Goal: Information Seeking & Learning: Learn about a topic

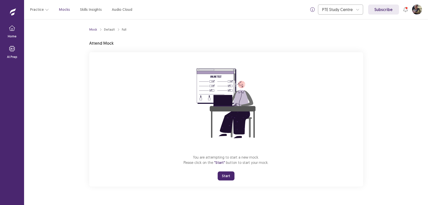
click at [229, 178] on button "Start" at bounding box center [226, 175] width 17 height 9
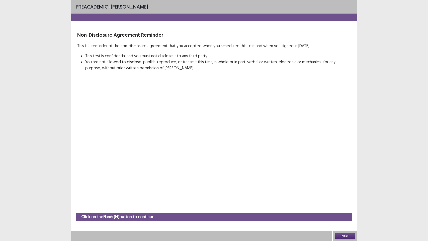
click at [342, 205] on div "Next" at bounding box center [345, 236] width 24 height 10
click at [342, 205] on button "Next" at bounding box center [345, 236] width 20 height 6
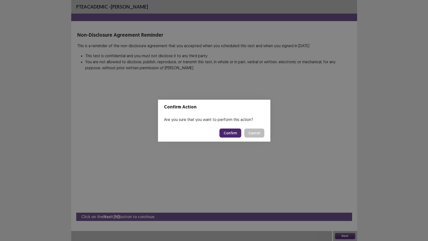
click at [237, 133] on button "Confirm" at bounding box center [230, 132] width 22 height 9
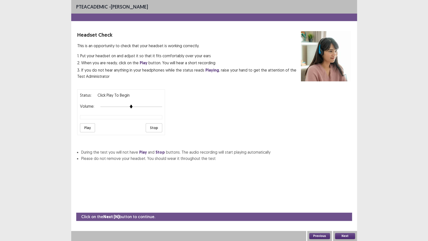
click at [335, 205] on div "Next" at bounding box center [345, 236] width 24 height 10
click at [335, 205] on button "Next" at bounding box center [345, 236] width 20 height 6
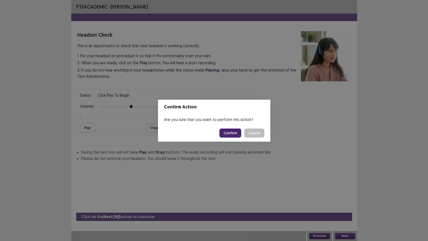
click at [237, 132] on button "Confirm" at bounding box center [230, 132] width 22 height 9
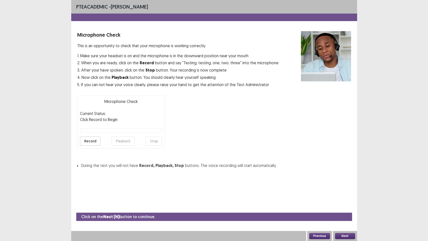
click at [340, 205] on div "Next" at bounding box center [345, 236] width 24 height 10
click at [341, 205] on button "Next" at bounding box center [345, 236] width 20 height 6
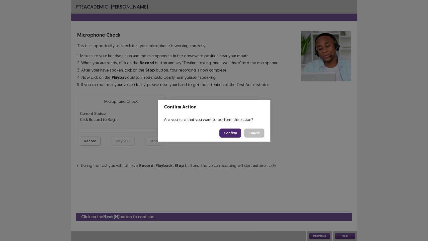
click at [228, 136] on button "Confirm" at bounding box center [230, 132] width 22 height 9
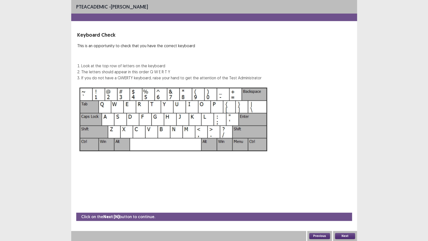
click at [347, 205] on button "Next" at bounding box center [345, 236] width 20 height 6
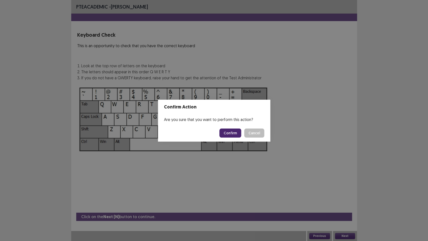
click at [238, 136] on button "Confirm" at bounding box center [230, 132] width 22 height 9
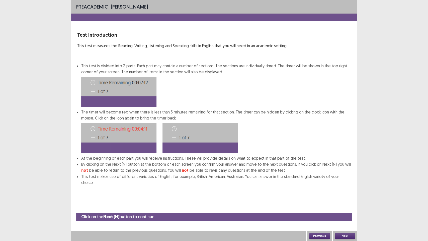
click at [348, 205] on button "Next" at bounding box center [345, 236] width 20 height 6
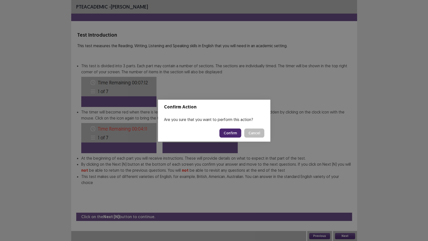
click at [236, 134] on button "Confirm" at bounding box center [230, 132] width 22 height 9
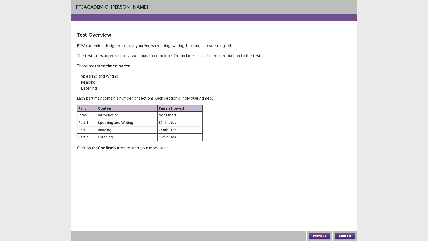
click at [338, 205] on button "Confirm" at bounding box center [345, 236] width 20 height 6
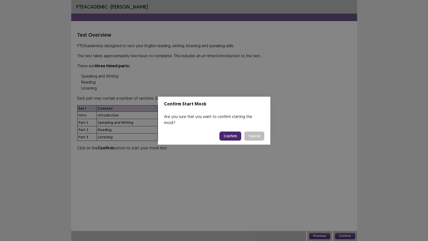
click at [240, 133] on button "Confirm" at bounding box center [230, 135] width 22 height 9
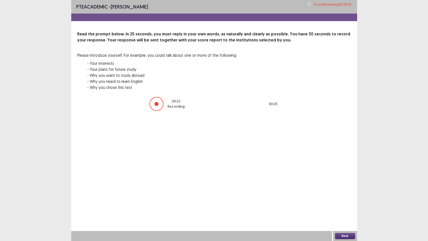
click at [338, 205] on button "Next" at bounding box center [345, 236] width 20 height 6
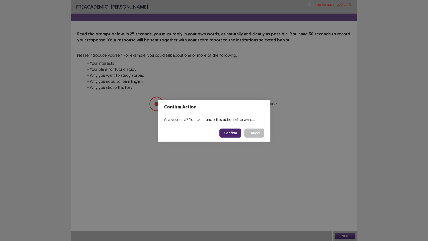
click at [225, 134] on button "Confirm" at bounding box center [230, 132] width 22 height 9
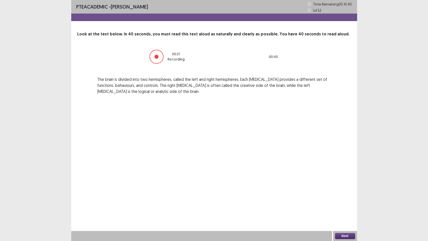
click at [352, 205] on button "Next" at bounding box center [345, 236] width 20 height 6
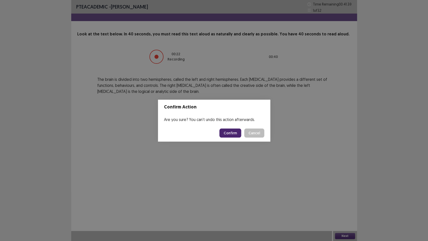
click at [233, 136] on button "Confirm" at bounding box center [230, 132] width 22 height 9
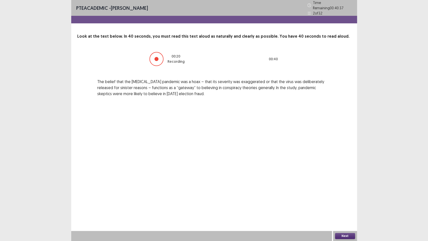
click at [338, 205] on button "Next" at bounding box center [345, 236] width 20 height 6
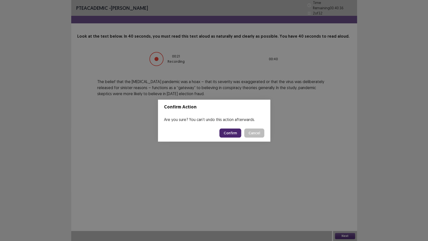
click at [231, 133] on button "Confirm" at bounding box center [230, 132] width 22 height 9
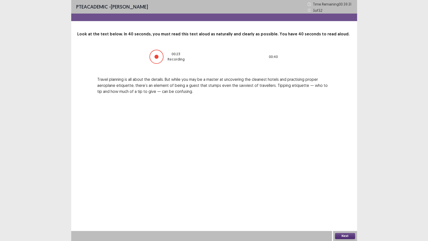
click at [352, 205] on button "Next" at bounding box center [345, 236] width 20 height 6
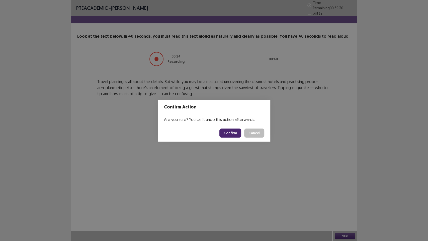
click at [237, 134] on button "Confirm" at bounding box center [230, 132] width 22 height 9
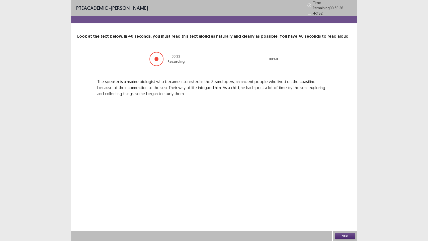
click at [354, 205] on button "Next" at bounding box center [345, 236] width 20 height 6
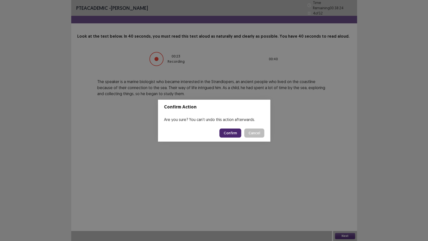
click at [237, 132] on button "Confirm" at bounding box center [230, 132] width 22 height 9
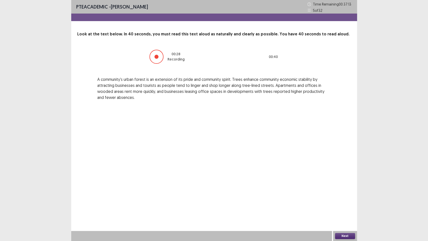
click at [354, 205] on button "Next" at bounding box center [345, 236] width 20 height 6
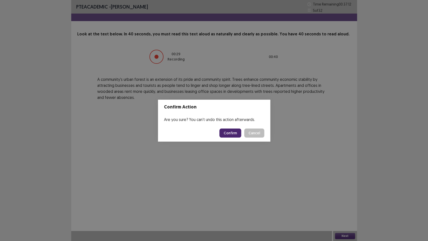
click at [234, 138] on footer "Confirm Cancel" at bounding box center [214, 132] width 112 height 17
click at [234, 136] on button "Confirm" at bounding box center [230, 132] width 22 height 9
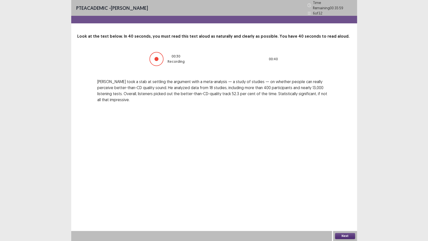
click at [338, 205] on button "Next" at bounding box center [345, 236] width 20 height 6
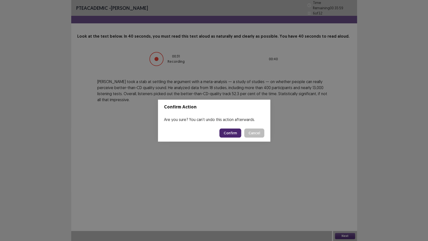
click at [230, 136] on button "Confirm" at bounding box center [230, 132] width 22 height 9
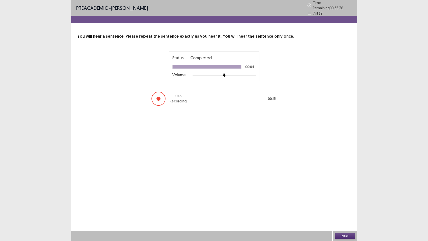
click at [341, 205] on button "Next" at bounding box center [345, 236] width 20 height 6
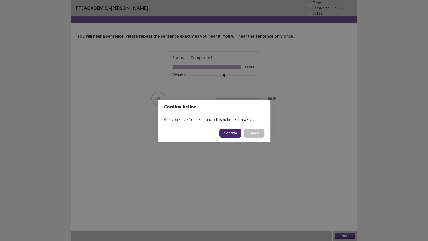
click at [225, 133] on button "Confirm" at bounding box center [230, 132] width 22 height 9
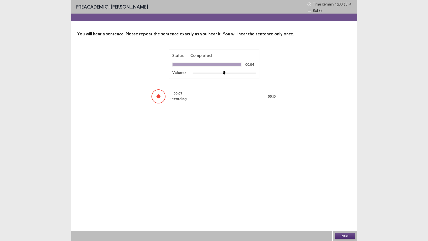
click at [351, 205] on button "Next" at bounding box center [345, 236] width 20 height 6
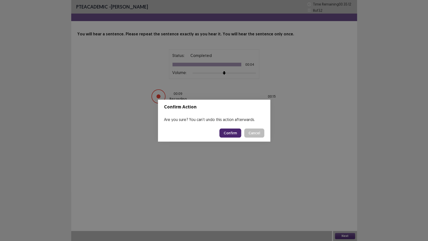
click at [230, 132] on button "Confirm" at bounding box center [230, 132] width 22 height 9
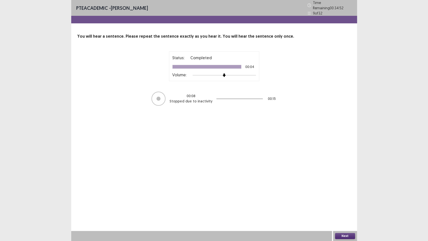
click at [352, 205] on button "Next" at bounding box center [345, 236] width 20 height 6
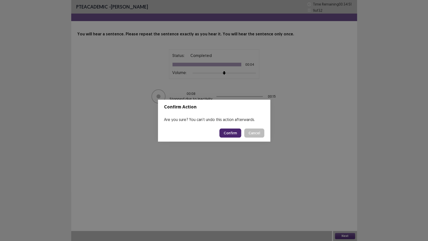
click at [223, 129] on button "Confirm" at bounding box center [230, 132] width 22 height 9
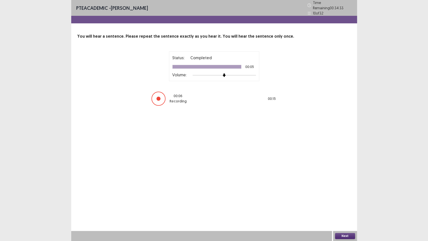
click at [339, 205] on div "Next" at bounding box center [345, 236] width 24 height 10
click at [339, 205] on button "Next" at bounding box center [345, 236] width 20 height 6
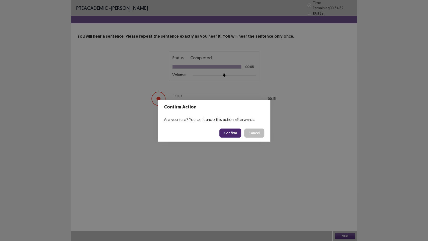
click at [228, 132] on button "Confirm" at bounding box center [230, 132] width 22 height 9
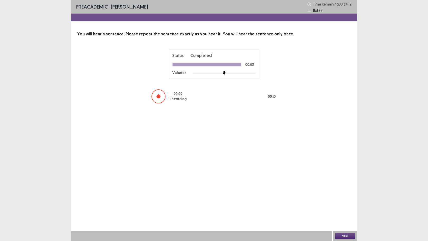
click at [346, 205] on div "Next" at bounding box center [345, 236] width 24 height 10
click at [346, 205] on button "Next" at bounding box center [345, 236] width 20 height 6
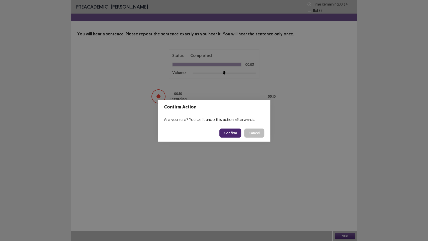
click at [235, 137] on button "Confirm" at bounding box center [230, 132] width 22 height 9
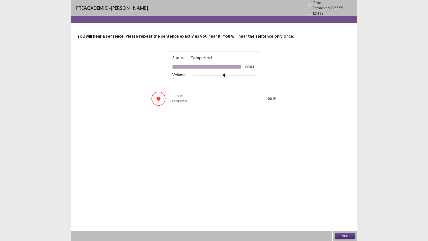
click at [348, 205] on button "Next" at bounding box center [345, 236] width 20 height 6
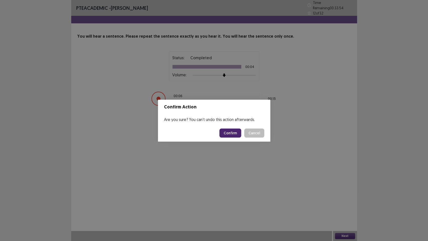
click at [235, 137] on button "Confirm" at bounding box center [230, 132] width 22 height 9
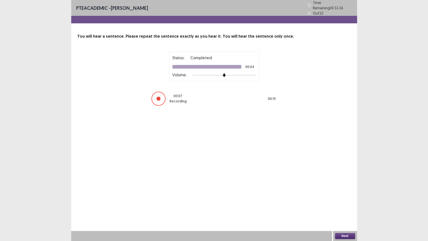
click at [337, 205] on button "Next" at bounding box center [345, 236] width 20 height 6
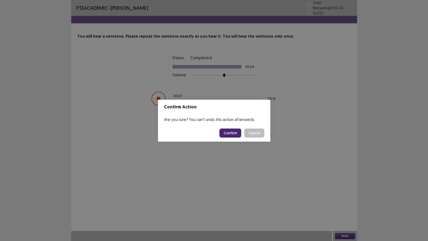
click at [226, 136] on button "Confirm" at bounding box center [230, 132] width 22 height 9
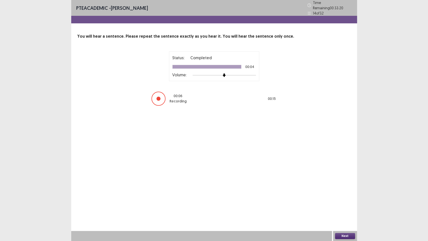
click at [350, 205] on button "Next" at bounding box center [345, 236] width 20 height 6
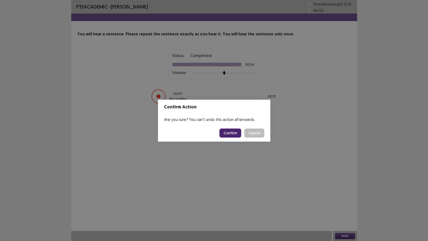
click at [231, 136] on button "Confirm" at bounding box center [230, 132] width 22 height 9
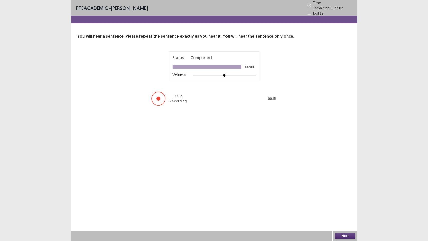
click at [339, 205] on button "Next" at bounding box center [345, 236] width 20 height 6
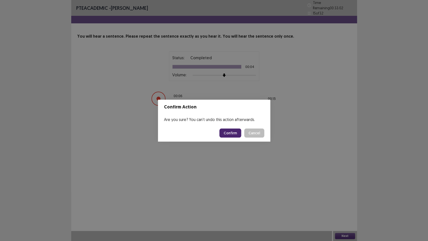
click at [243, 133] on div "Confirm Cancel" at bounding box center [241, 132] width 45 height 9
click at [240, 133] on button "Confirm" at bounding box center [230, 132] width 22 height 9
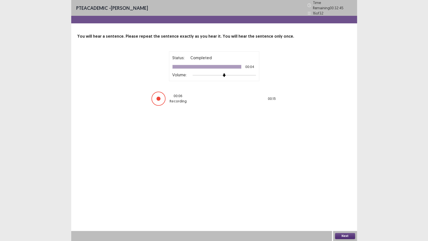
click at [337, 205] on button "Next" at bounding box center [345, 236] width 20 height 6
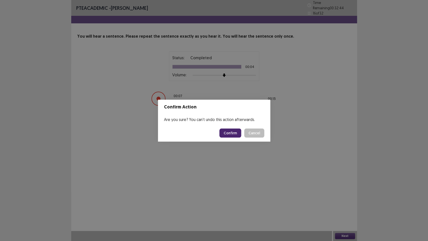
click at [231, 131] on button "Confirm" at bounding box center [230, 132] width 22 height 9
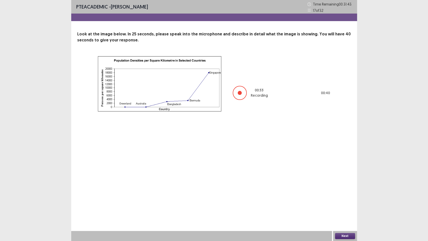
click at [344, 205] on button "Next" at bounding box center [345, 236] width 20 height 6
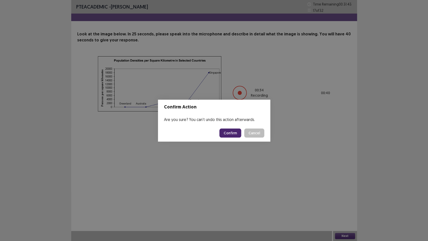
click at [236, 131] on button "Confirm" at bounding box center [230, 132] width 22 height 9
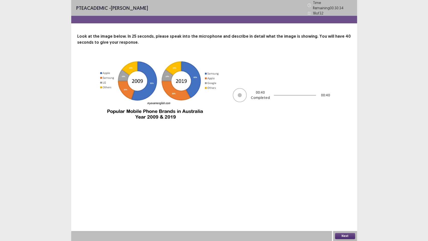
click at [346, 205] on button "Next" at bounding box center [345, 236] width 20 height 6
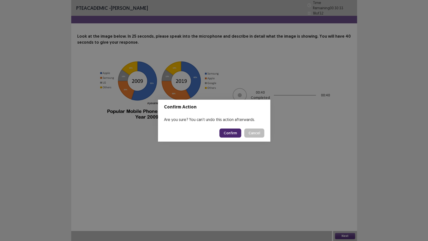
click at [241, 142] on div "Confirm Action Are you sure? You can't undo this action afterwards. Confirm Can…" at bounding box center [214, 120] width 428 height 241
click at [237, 137] on div "PTE academic - Nikola Spasovski Time Remaining 00 : 30 : 33 18 of 32 Look at th…" at bounding box center [214, 71] width 286 height 143
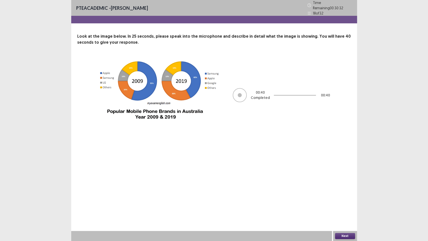
click at [416, 205] on div "PTE academic - Nikola Spasovski Time Remaining 00 : 30 : 32 18 of 32 Look at th…" at bounding box center [214, 120] width 428 height 241
click at [339, 205] on button "Next" at bounding box center [345, 236] width 20 height 6
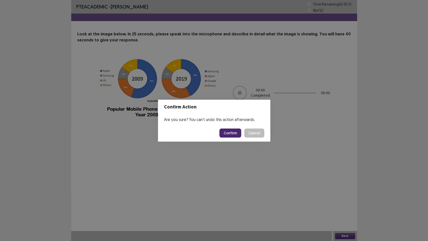
click at [234, 136] on button "Confirm" at bounding box center [230, 132] width 22 height 9
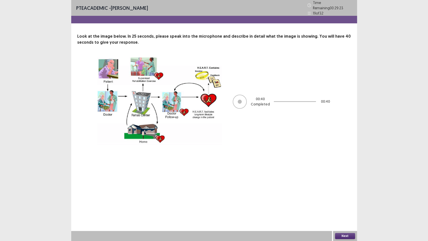
click at [348, 205] on button "Next" at bounding box center [345, 236] width 20 height 6
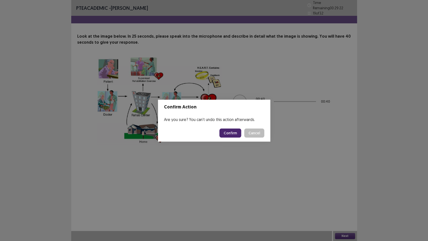
click at [232, 130] on button "Confirm" at bounding box center [230, 132] width 22 height 9
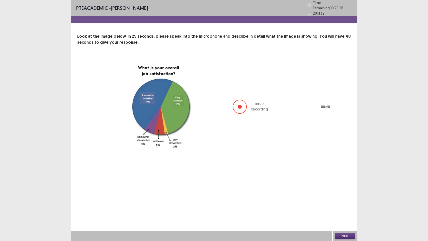
click at [349, 205] on button "Next" at bounding box center [345, 236] width 20 height 6
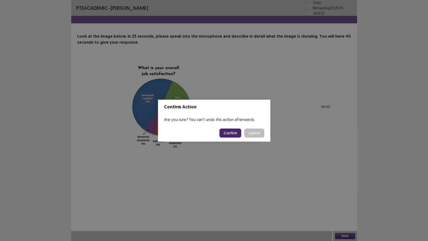
click at [236, 131] on button "Confirm" at bounding box center [230, 132] width 22 height 9
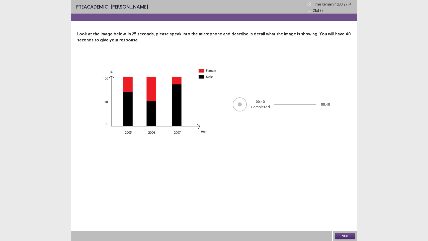
click at [349, 205] on button "Next" at bounding box center [345, 236] width 20 height 6
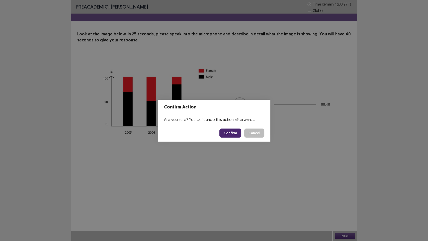
click at [232, 136] on button "Confirm" at bounding box center [230, 132] width 22 height 9
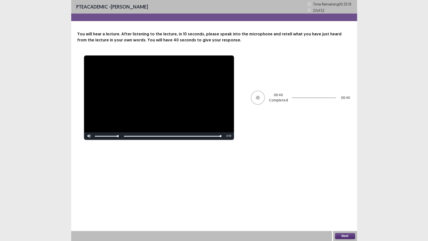
click at [351, 205] on button "Next" at bounding box center [345, 236] width 20 height 6
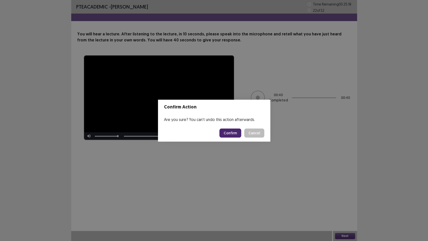
click at [241, 137] on footer "Confirm Cancel" at bounding box center [214, 132] width 112 height 17
click at [235, 135] on button "Confirm" at bounding box center [230, 132] width 22 height 9
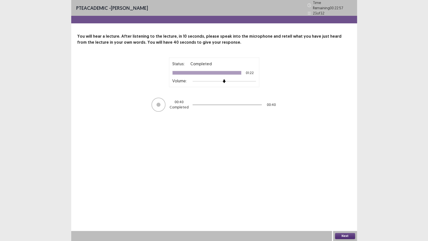
click at [355, 205] on div "Next" at bounding box center [345, 236] width 24 height 10
click at [351, 205] on button "Next" at bounding box center [345, 236] width 20 height 6
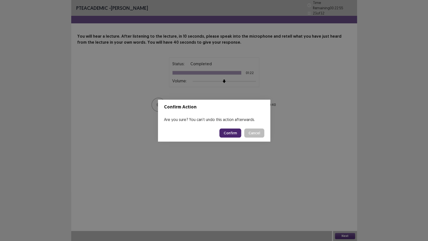
click at [226, 133] on button "Confirm" at bounding box center [230, 132] width 22 height 9
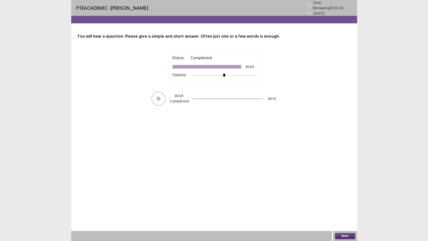
click at [343, 205] on button "Next" at bounding box center [345, 236] width 20 height 6
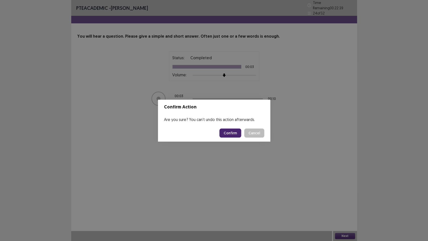
click at [231, 133] on button "Confirm" at bounding box center [230, 132] width 22 height 9
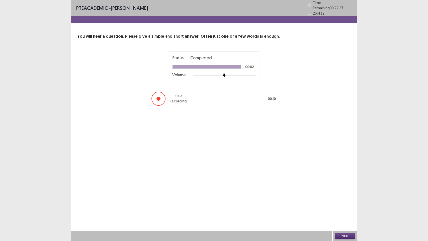
click at [344, 205] on button "Next" at bounding box center [345, 236] width 20 height 6
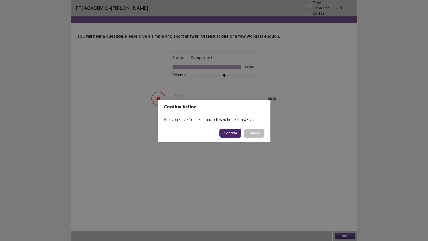
click at [229, 132] on button "Confirm" at bounding box center [230, 132] width 22 height 9
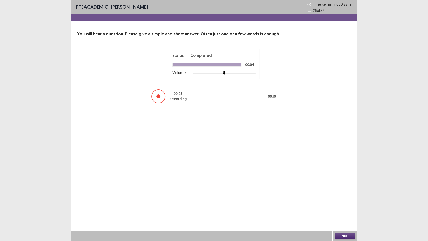
click at [341, 205] on button "Next" at bounding box center [345, 236] width 20 height 6
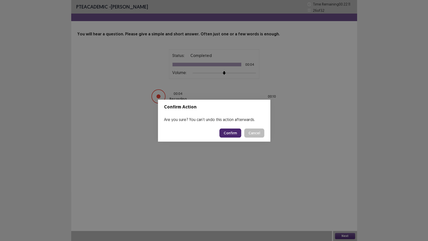
click at [225, 132] on button "Confirm" at bounding box center [230, 132] width 22 height 9
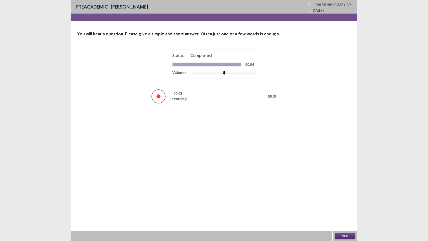
click at [345, 205] on div "PTE academic - Nikola Spasovski Time Remaining 00 : 21 : 57 27 of 32 You will h…" at bounding box center [214, 120] width 286 height 241
click at [350, 205] on div "Next" at bounding box center [345, 236] width 24 height 10
click at [349, 205] on button "Next" at bounding box center [345, 236] width 20 height 6
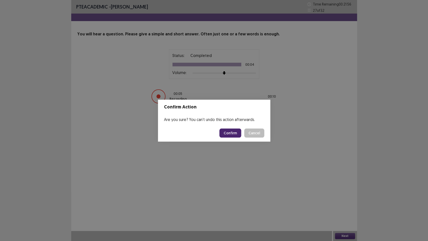
click at [236, 130] on button "Confirm" at bounding box center [230, 132] width 22 height 9
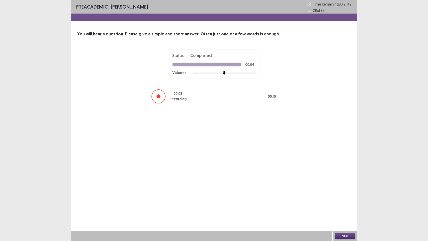
click at [336, 205] on button "Next" at bounding box center [345, 236] width 20 height 6
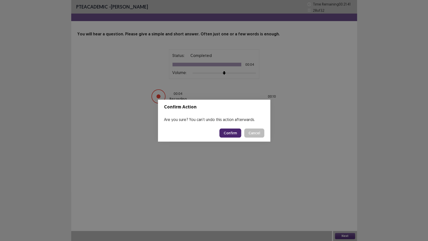
click at [230, 134] on button "Confirm" at bounding box center [230, 132] width 22 height 9
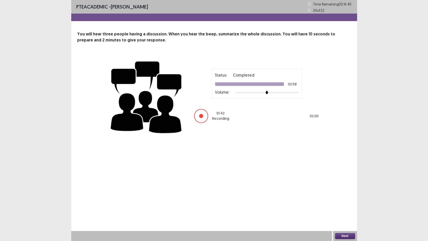
click at [341, 205] on button "Next" at bounding box center [345, 236] width 20 height 6
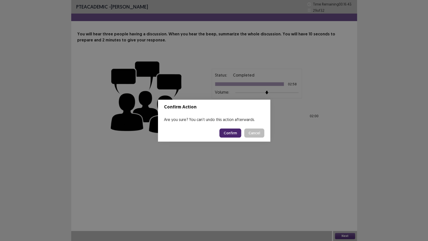
click at [232, 133] on button "Confirm" at bounding box center [230, 132] width 22 height 9
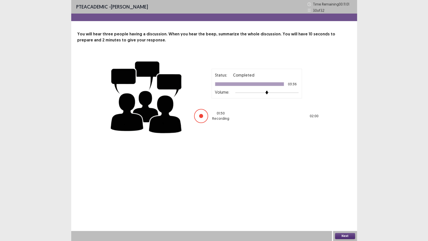
click at [344, 205] on button "Next" at bounding box center [345, 236] width 20 height 6
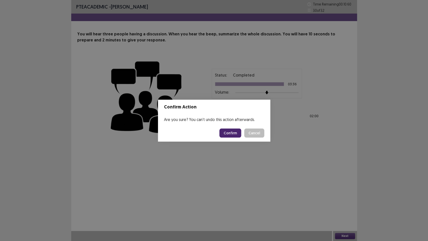
click at [238, 134] on button "Confirm" at bounding box center [230, 132] width 22 height 9
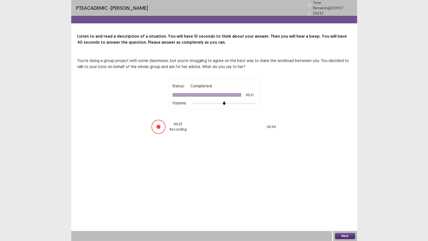
click at [336, 205] on button "Next" at bounding box center [345, 236] width 20 height 6
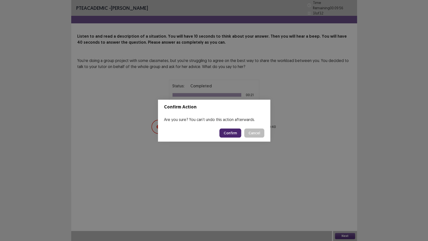
click at [241, 133] on button "Confirm" at bounding box center [230, 132] width 22 height 9
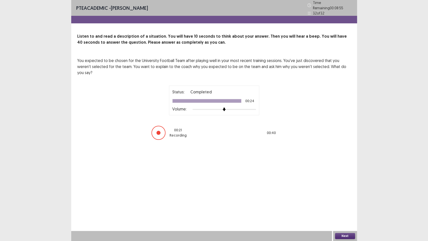
click at [341, 205] on button "Next" at bounding box center [345, 236] width 20 height 6
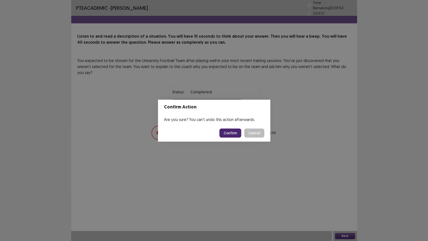
click at [241, 134] on button "Confirm" at bounding box center [230, 132] width 22 height 9
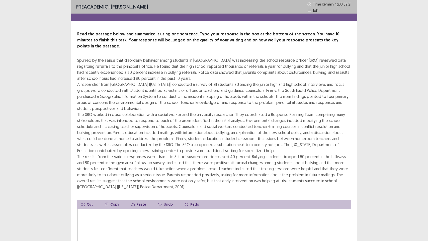
drag, startPoint x: 78, startPoint y: 79, endPoint x: 101, endPoint y: 82, distance: 22.5
click at [100, 82] on div "Spurred by the sense that disorderly behavior among students in South Euclid wa…" at bounding box center [214, 123] width 274 height 132
click at [293, 78] on div "Spurred by the sense that disorderly behavior among students in South Euclid wa…" at bounding box center [214, 123] width 274 height 132
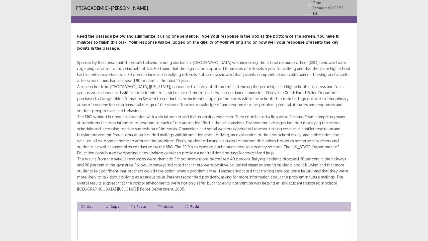
click at [125, 205] on textarea at bounding box center [214, 238] width 274 height 55
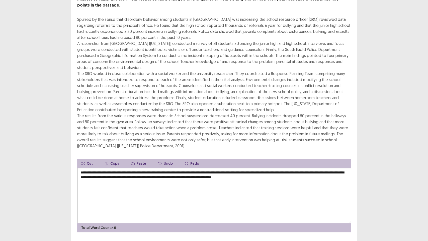
scroll to position [48, 0]
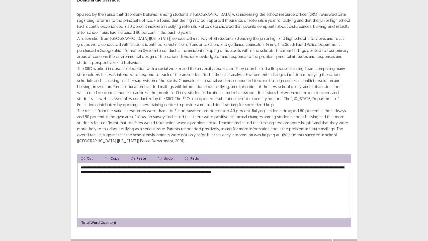
drag, startPoint x: 245, startPoint y: 67, endPoint x: 248, endPoint y: 68, distance: 4.0
click at [248, 68] on div "Spurred by the sense that disorderly behavior among students in South Euclid wa…" at bounding box center [214, 77] width 274 height 132
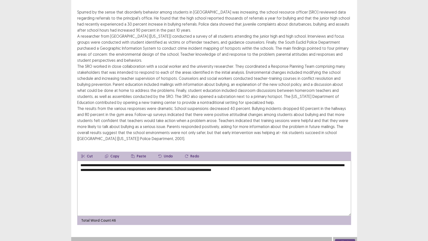
drag, startPoint x: 243, startPoint y: 66, endPoint x: 254, endPoint y: 69, distance: 11.0
click at [254, 69] on div "Spurred by the sense that disorderly behavior among students in South Euclid wa…" at bounding box center [214, 75] width 274 height 132
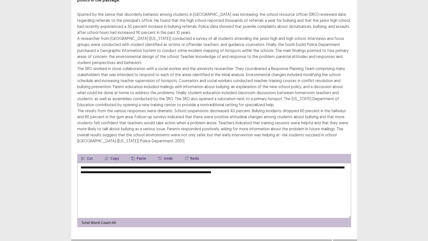
click at [306, 173] on textarea "**********" at bounding box center [214, 190] width 274 height 55
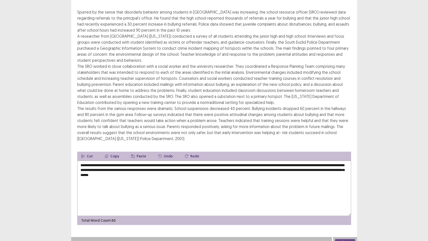
click at [224, 170] on textarea "**********" at bounding box center [214, 187] width 274 height 55
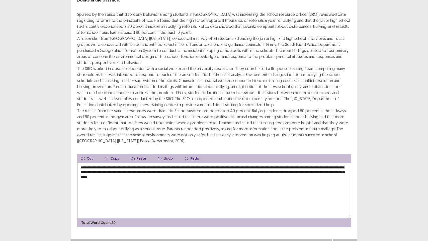
click at [121, 169] on textarea "**********" at bounding box center [214, 190] width 274 height 55
click at [220, 172] on textarea "**********" at bounding box center [214, 190] width 274 height 55
type textarea "**********"
click at [342, 205] on button "Next" at bounding box center [345, 244] width 20 height 6
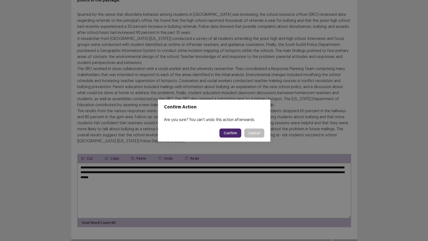
click at [234, 131] on button "Confirm" at bounding box center [230, 132] width 22 height 9
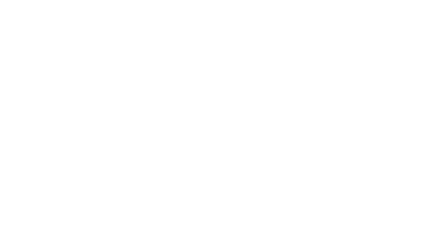
scroll to position [0, 0]
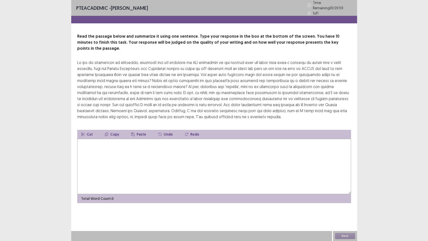
click at [108, 130] on button "Copy" at bounding box center [112, 134] width 22 height 9
click at [108, 139] on textarea at bounding box center [214, 166] width 274 height 55
click at [173, 73] on div at bounding box center [214, 89] width 274 height 60
click at [326, 77] on div at bounding box center [214, 89] width 274 height 60
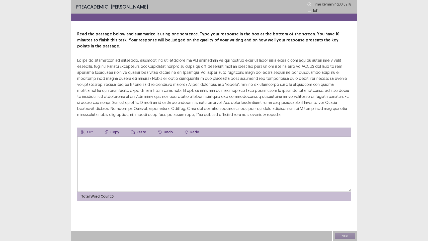
click at [142, 157] on textarea at bounding box center [214, 163] width 274 height 55
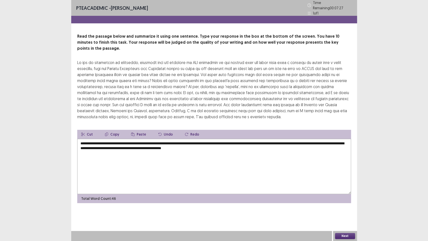
click at [274, 111] on div at bounding box center [214, 89] width 274 height 60
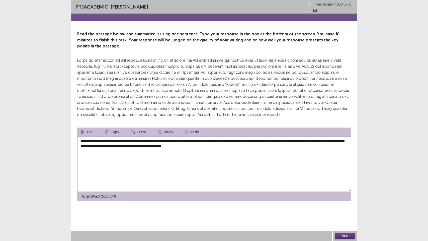
click at [254, 142] on textarea "**********" at bounding box center [214, 163] width 274 height 55
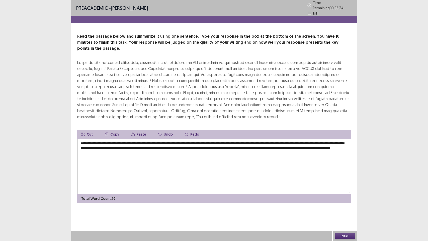
click at [311, 150] on textarea "**********" at bounding box center [214, 166] width 274 height 55
type textarea "**********"
click at [341, 205] on button "Next" at bounding box center [345, 236] width 20 height 6
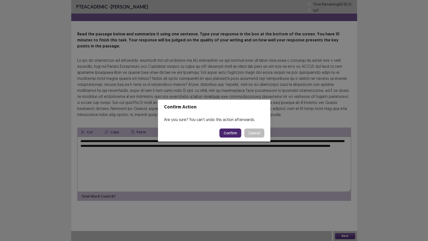
click at [236, 137] on button "Confirm" at bounding box center [230, 132] width 22 height 9
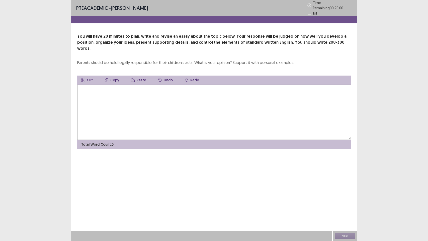
click at [112, 100] on textarea at bounding box center [214, 111] width 274 height 55
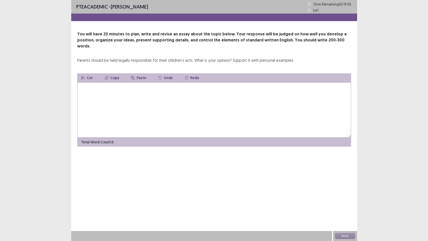
click at [208, 92] on textarea at bounding box center [214, 109] width 274 height 55
click at [143, 92] on textarea at bounding box center [214, 109] width 274 height 55
click at [148, 92] on textarea at bounding box center [214, 109] width 274 height 55
click at [156, 94] on textarea at bounding box center [214, 109] width 274 height 55
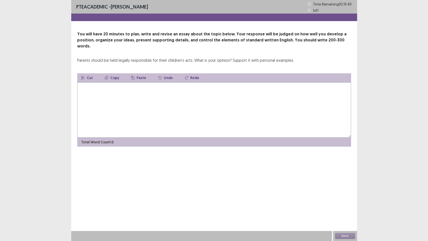
click at [225, 93] on textarea at bounding box center [214, 109] width 274 height 55
click at [240, 90] on textarea at bounding box center [214, 109] width 274 height 55
type textarea "*"
click at [143, 92] on textarea at bounding box center [214, 109] width 274 height 55
type textarea "*"
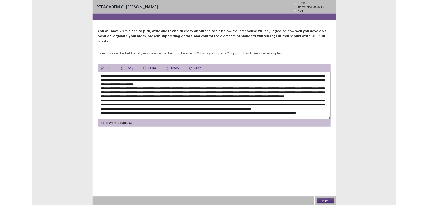
scroll to position [10, 0]
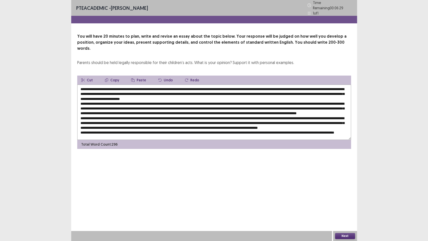
click at [151, 86] on textarea at bounding box center [214, 111] width 274 height 55
type textarea "**********"
click at [348, 205] on button "Next" at bounding box center [345, 236] width 20 height 6
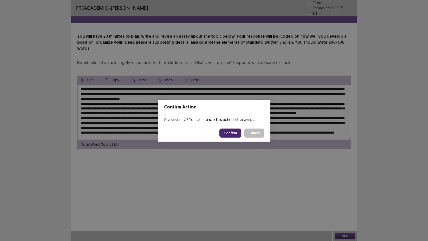
click at [235, 134] on button "Confirm" at bounding box center [230, 132] width 22 height 9
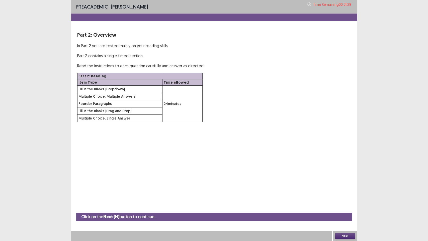
click at [338, 205] on button "Next" at bounding box center [345, 236] width 20 height 6
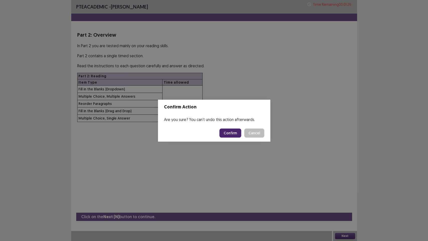
click at [265, 70] on div "Confirm Action Are you sure? You can't undo this action afterwards. Confirm Can…" at bounding box center [214, 120] width 428 height 241
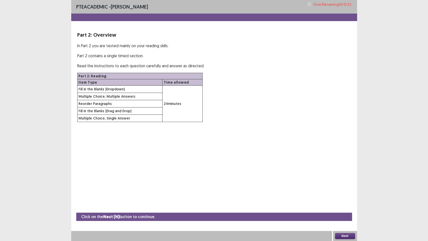
click at [346, 205] on button "Next" at bounding box center [345, 236] width 20 height 6
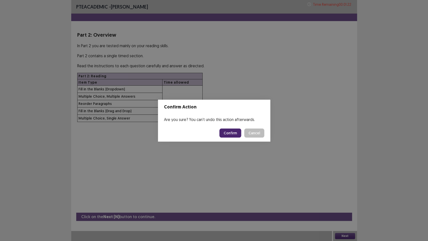
click at [227, 135] on button "Confirm" at bounding box center [230, 132] width 22 height 9
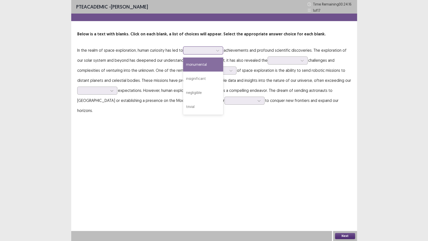
click at [201, 49] on div at bounding box center [200, 50] width 26 height 5
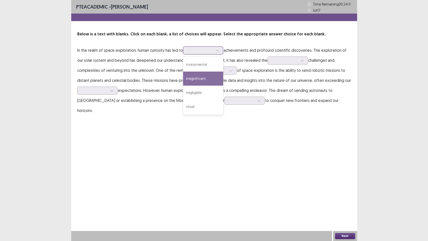
click at [205, 79] on div "insignificant" at bounding box center [203, 78] width 40 height 14
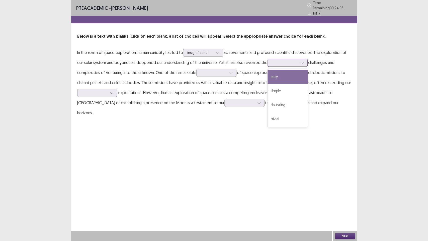
click at [284, 60] on div at bounding box center [284, 63] width 27 height 6
click at [368, 128] on div "PTE academic - Nikola Spasovski Time Remaining 00 : 23 : 56 1 of 17 Below is a …" at bounding box center [214, 120] width 428 height 241
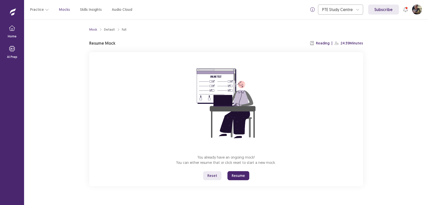
click at [234, 178] on button "Resume" at bounding box center [238, 175] width 22 height 9
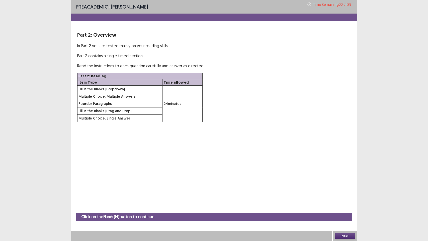
click at [350, 205] on button "Next" at bounding box center [345, 236] width 20 height 6
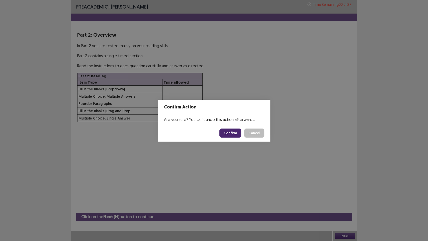
click at [237, 134] on button "Confirm" at bounding box center [230, 132] width 22 height 9
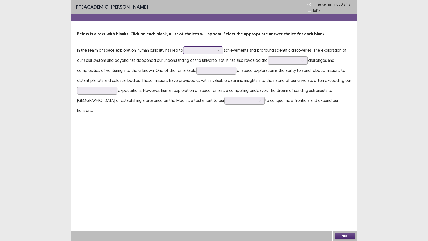
click at [200, 50] on div at bounding box center [200, 50] width 26 height 5
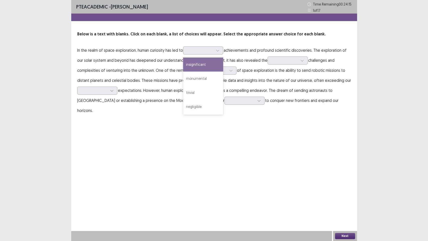
click at [178, 63] on p "In the realm of space exploration, human curiosity has led to insignificant, 1 …" at bounding box center [214, 80] width 274 height 70
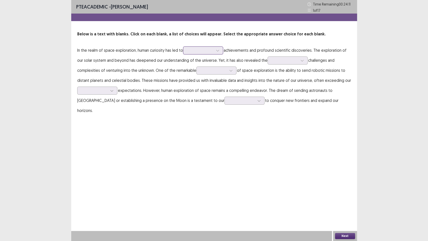
click at [200, 52] on div at bounding box center [200, 50] width 26 height 5
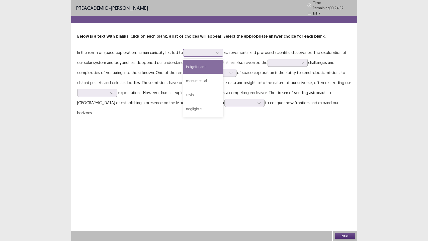
click at [197, 67] on div "insignificant" at bounding box center [203, 67] width 40 height 14
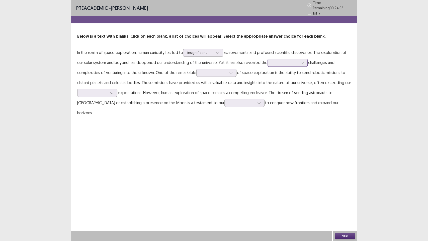
click at [269, 62] on div at bounding box center [287, 63] width 40 height 8
click at [214, 54] on p "In the realm of space exploration, human curiosity has led to insignificant ach…" at bounding box center [214, 82] width 274 height 70
click at [214, 54] on div "insignificant" at bounding box center [203, 53] width 40 height 8
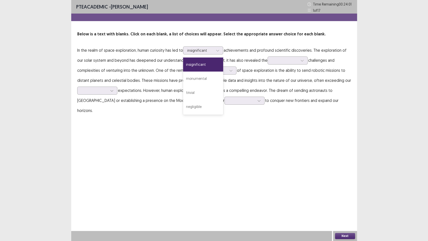
click at [279, 66] on p "In the realm of space exploration, human curiosity has led to insignificant sel…" at bounding box center [214, 80] width 274 height 70
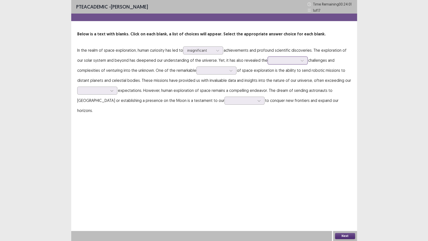
click at [279, 61] on div at bounding box center [285, 60] width 26 height 5
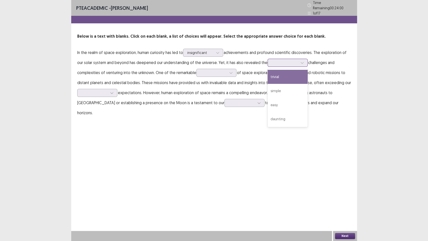
click at [280, 61] on div at bounding box center [285, 62] width 26 height 5
click at [210, 52] on div at bounding box center [200, 52] width 26 height 5
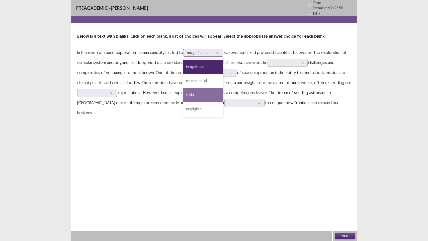
click at [208, 95] on div "trivial" at bounding box center [203, 95] width 40 height 14
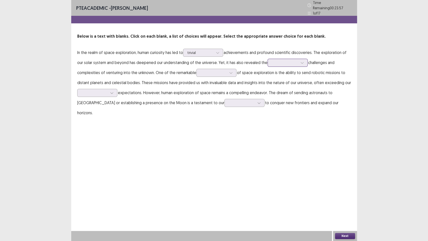
click at [272, 60] on div at bounding box center [285, 62] width 26 height 5
click at [274, 77] on div "trivial" at bounding box center [287, 77] width 40 height 14
click at [220, 72] on div at bounding box center [214, 72] width 26 height 5
click at [209, 99] on div "achievements" at bounding box center [216, 101] width 40 height 14
click at [97, 90] on div at bounding box center [94, 92] width 26 height 5
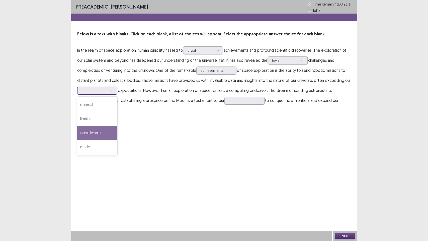
click at [99, 131] on div "considerable" at bounding box center [97, 133] width 40 height 14
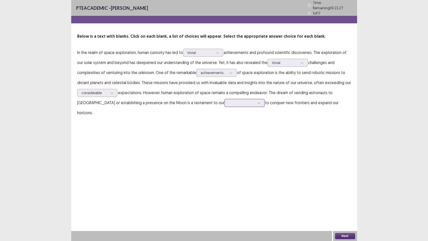
click at [229, 102] on div at bounding box center [242, 102] width 26 height 5
click at [224, 118] on div "reluctance" at bounding box center [244, 117] width 40 height 14
click at [346, 205] on button "Next" at bounding box center [345, 236] width 20 height 6
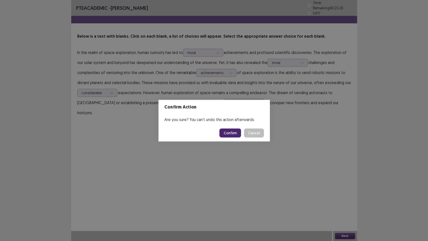
click at [346, 205] on div "Confirm Action Are you sure? You can't undo this action afterwards. Confirm Can…" at bounding box center [214, 120] width 428 height 241
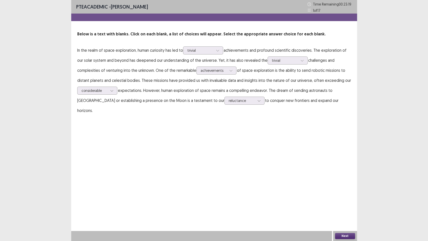
click at [344, 205] on button "Next" at bounding box center [345, 236] width 20 height 6
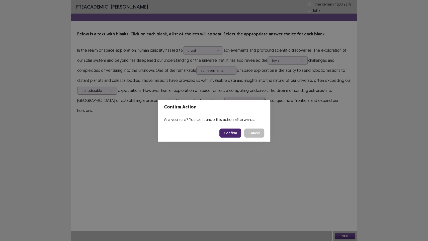
click at [226, 127] on footer "Confirm Cancel" at bounding box center [214, 132] width 112 height 17
click at [227, 133] on button "Confirm" at bounding box center [230, 132] width 22 height 9
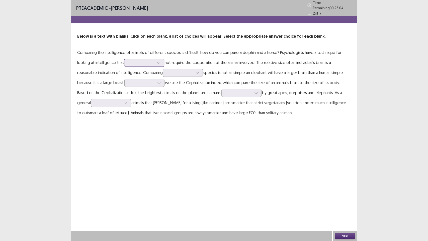
click at [142, 60] on div at bounding box center [141, 62] width 26 height 5
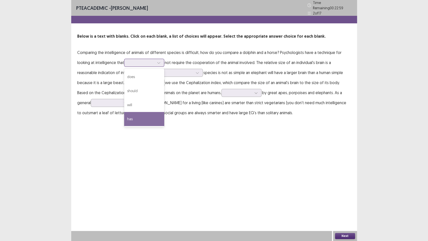
click at [137, 116] on div "has" at bounding box center [144, 119] width 40 height 14
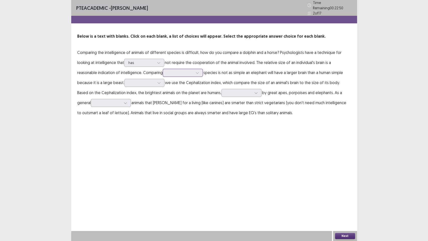
click at [181, 71] on div at bounding box center [180, 72] width 26 height 5
click at [182, 100] on div "from" at bounding box center [183, 101] width 40 height 14
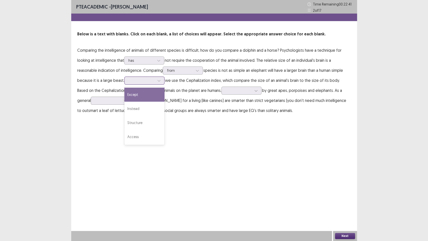
click at [147, 79] on div at bounding box center [142, 80] width 26 height 5
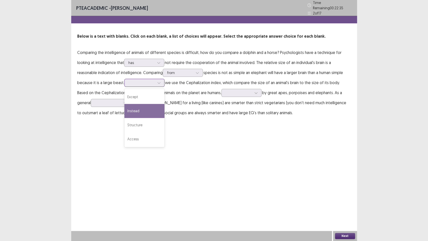
click at [140, 112] on div "Instead" at bounding box center [144, 111] width 40 height 14
click at [226, 91] on div at bounding box center [239, 92] width 26 height 5
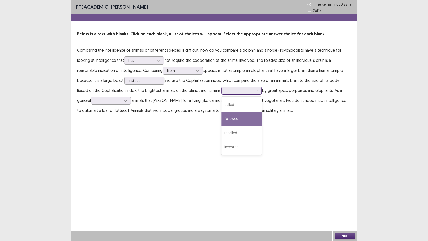
click at [222, 122] on div "followed" at bounding box center [241, 119] width 40 height 14
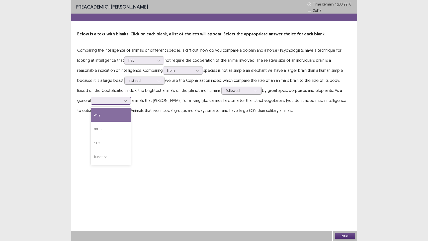
click at [124, 101] on icon at bounding box center [126, 101] width 4 height 4
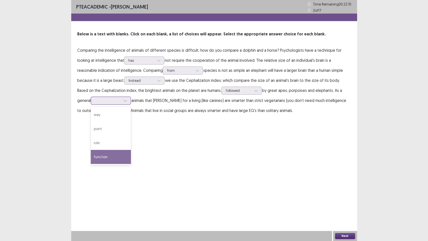
click at [92, 154] on div "function" at bounding box center [111, 157] width 40 height 14
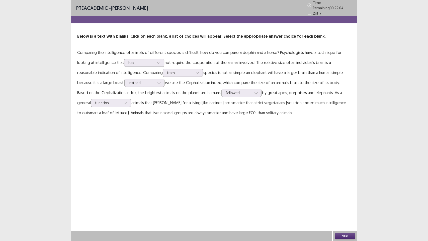
click at [348, 205] on button "Next" at bounding box center [345, 236] width 20 height 6
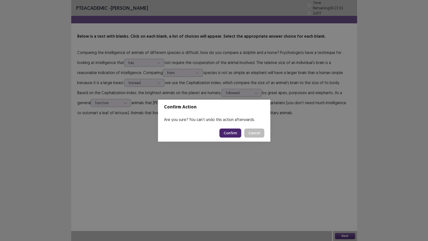
click at [224, 137] on button "Confirm" at bounding box center [230, 132] width 22 height 9
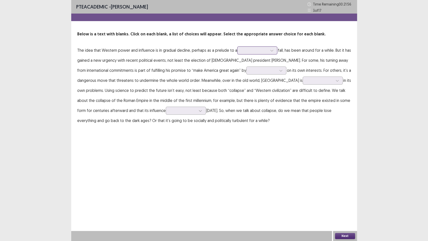
click at [247, 50] on div at bounding box center [254, 50] width 26 height 5
click at [175, 60] on p "The idea that Western power and influence is in gradual decline, perhaps as a p…" at bounding box center [214, 85] width 274 height 80
click at [260, 48] on div at bounding box center [254, 50] width 26 height 5
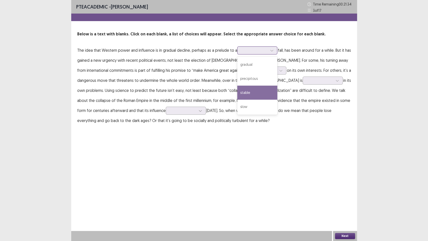
click at [244, 97] on div "stable" at bounding box center [257, 92] width 40 height 14
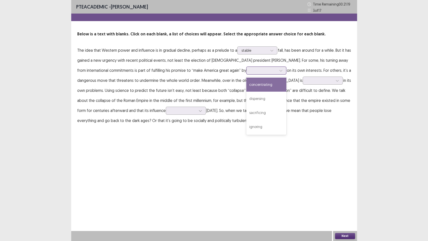
click at [250, 69] on div at bounding box center [263, 70] width 26 height 5
click at [246, 87] on div "concentrating" at bounding box center [266, 84] width 40 height 14
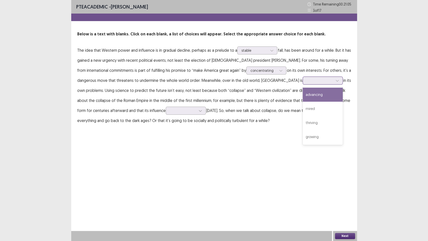
click at [306, 77] on div at bounding box center [319, 80] width 27 height 6
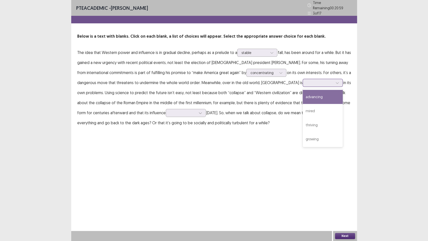
click at [303, 97] on div "advancing" at bounding box center [323, 97] width 40 height 14
click at [170, 110] on div at bounding box center [183, 112] width 26 height 5
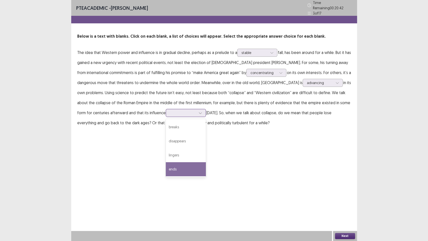
click at [166, 169] on div "ends" at bounding box center [186, 169] width 40 height 14
click at [341, 205] on button "Next" at bounding box center [345, 236] width 20 height 6
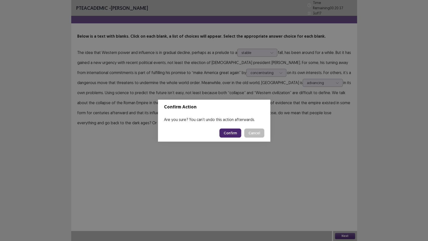
click at [228, 133] on button "Confirm" at bounding box center [230, 132] width 22 height 9
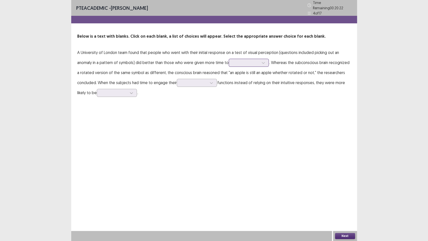
click at [240, 60] on div at bounding box center [246, 62] width 26 height 5
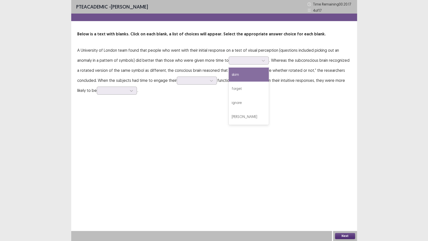
click at [305, 62] on p "A University of London team found that people who went with their initial respo…" at bounding box center [214, 70] width 274 height 50
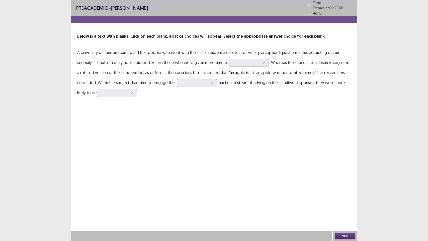
click at [247, 65] on p "A University of London team found that people who went with their initial respo…" at bounding box center [214, 72] width 274 height 50
click at [248, 63] on div at bounding box center [246, 62] width 26 height 5
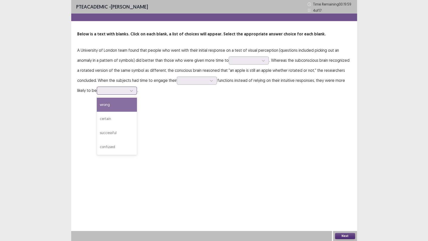
click at [113, 92] on div at bounding box center [114, 90] width 26 height 5
click at [191, 84] on div at bounding box center [197, 80] width 40 height 8
click at [240, 66] on p "A University of London team found that people who went with their initial respo…" at bounding box center [214, 70] width 274 height 50
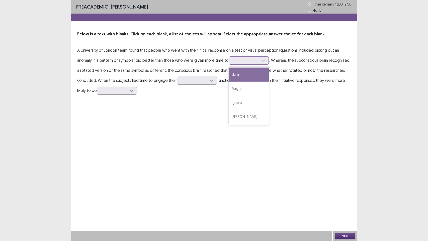
click at [241, 63] on div at bounding box center [249, 60] width 40 height 8
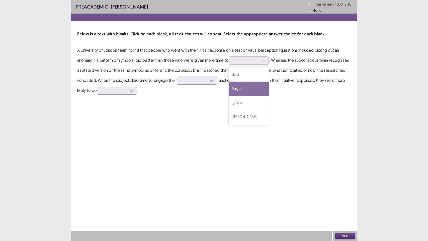
click at [198, 64] on p "A University of London team found that people who went with their initial respo…" at bounding box center [214, 70] width 274 height 50
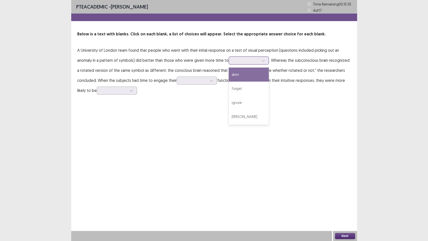
click at [236, 60] on div at bounding box center [246, 60] width 26 height 5
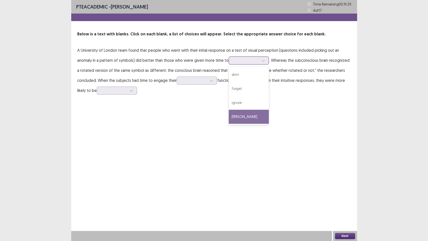
click at [235, 111] on div "[PERSON_NAME]" at bounding box center [249, 117] width 40 height 14
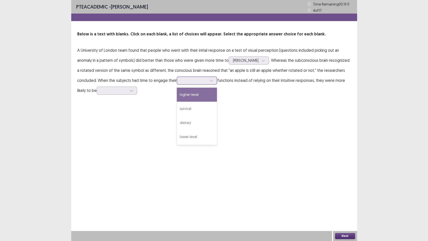
click at [188, 81] on div at bounding box center [194, 80] width 26 height 5
click at [195, 98] on div "higher-level" at bounding box center [197, 94] width 40 height 14
click at [117, 91] on div at bounding box center [114, 90] width 26 height 5
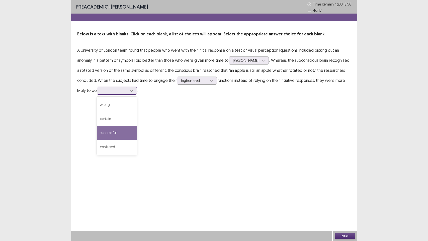
click at [119, 133] on div "successful" at bounding box center [117, 133] width 40 height 14
click at [348, 205] on button "Next" at bounding box center [345, 236] width 20 height 6
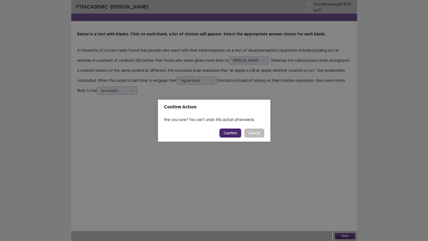
click at [236, 136] on button "Confirm" at bounding box center [230, 132] width 22 height 9
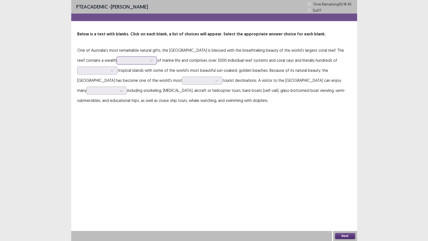
click at [127, 62] on div at bounding box center [134, 60] width 26 height 5
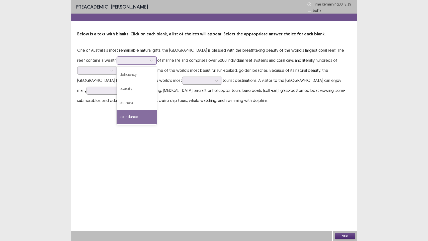
click at [130, 118] on div "abundance" at bounding box center [137, 117] width 40 height 14
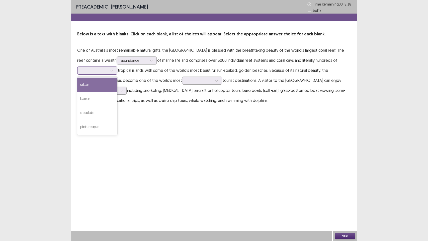
click at [106, 71] on div at bounding box center [94, 70] width 26 height 5
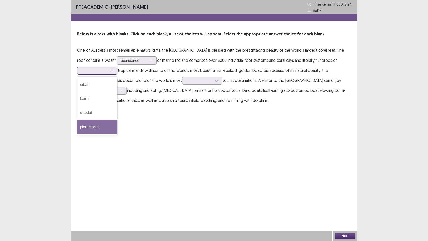
click at [95, 126] on div "picturesque" at bounding box center [97, 127] width 40 height 14
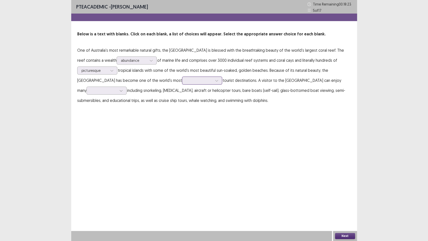
click at [186, 82] on div at bounding box center [199, 80] width 26 height 5
click at [182, 107] on div "sought-after" at bounding box center [202, 109] width 40 height 14
click at [119, 91] on icon at bounding box center [121, 91] width 4 height 4
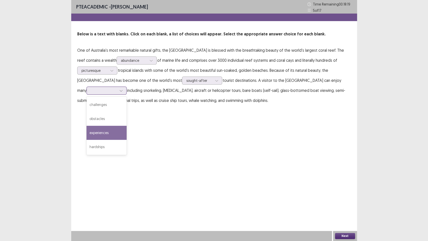
click at [97, 134] on div "experiences" at bounding box center [106, 133] width 40 height 14
click at [92, 92] on div at bounding box center [104, 90] width 26 height 5
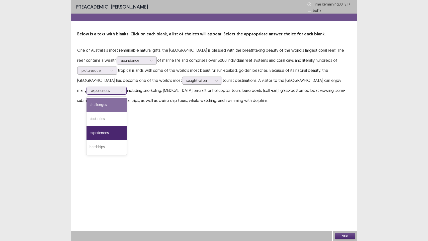
click at [92, 109] on div "challenges" at bounding box center [106, 105] width 40 height 14
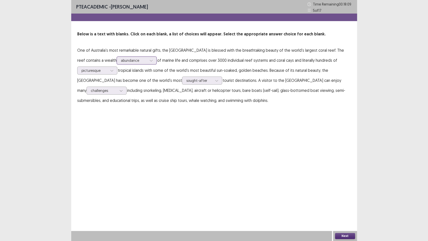
click at [121, 62] on div at bounding box center [134, 60] width 26 height 5
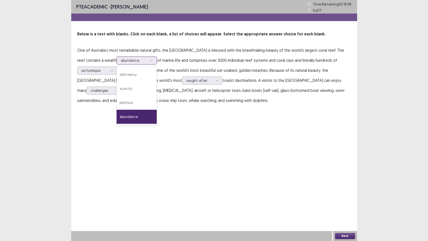
click at [121, 62] on div at bounding box center [134, 60] width 26 height 5
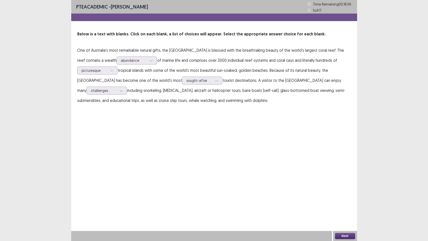
click at [340, 205] on button "Next" at bounding box center [345, 236] width 20 height 6
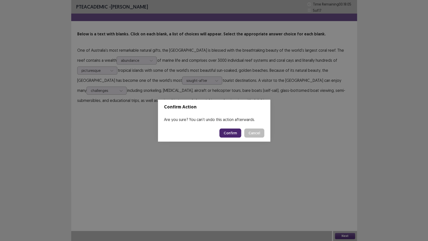
click at [222, 133] on button "Confirm" at bounding box center [230, 132] width 22 height 9
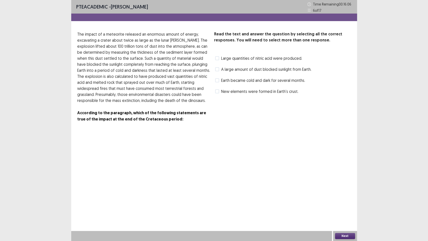
click at [248, 71] on span "A large amount of dust blocked sunlight from Earth." at bounding box center [266, 69] width 90 height 6
click at [241, 60] on span "Large quantities of nitric acid were produced." at bounding box center [261, 58] width 81 height 6
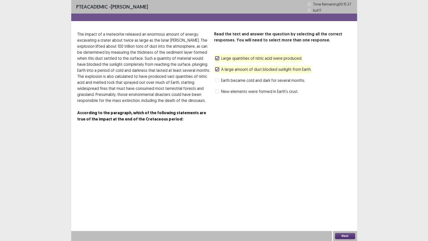
click at [341, 205] on div "Next" at bounding box center [345, 236] width 24 height 10
click at [341, 205] on button "Next" at bounding box center [345, 236] width 20 height 6
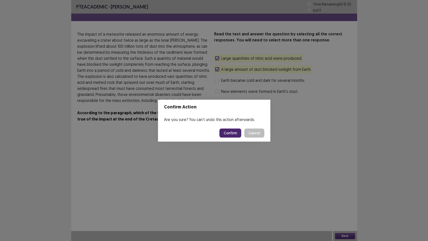
click at [230, 136] on button "Confirm" at bounding box center [230, 132] width 22 height 9
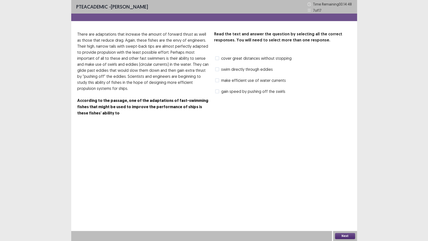
click at [244, 94] on span "gain speed by pushing off the swirls" at bounding box center [253, 91] width 64 height 6
click at [243, 70] on span "swim directly through eddies" at bounding box center [247, 69] width 52 height 6
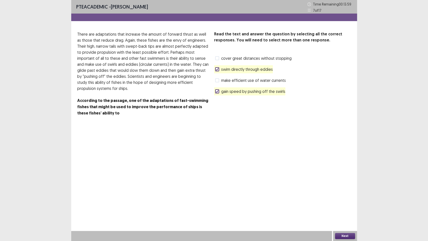
click at [343, 205] on button "Next" at bounding box center [345, 236] width 20 height 6
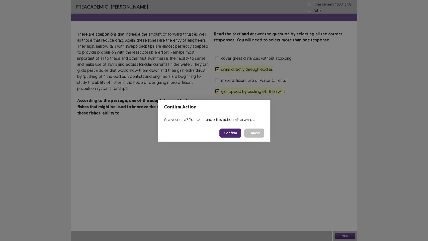
click at [232, 137] on button "Confirm" at bounding box center [230, 132] width 22 height 9
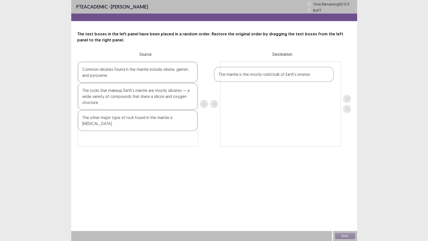
drag, startPoint x: 120, startPoint y: 71, endPoint x: 260, endPoint y: 76, distance: 140.2
click at [260, 76] on div "The mantle is the mostly-solid bulk of Earth’s interior. Common silicates found…" at bounding box center [214, 103] width 274 height 85
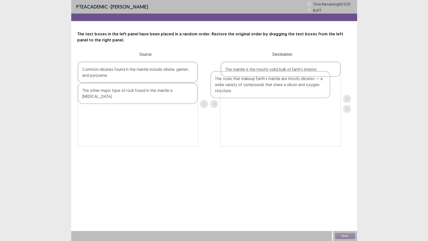
drag, startPoint x: 118, startPoint y: 99, endPoint x: 256, endPoint y: 86, distance: 138.2
click at [256, 86] on div "Common silicates found in the mantle include olivine, garnet, and pyroxene. The…" at bounding box center [214, 103] width 274 height 85
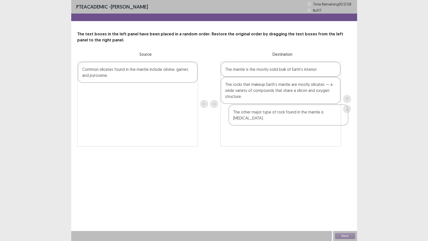
drag, startPoint x: 111, startPoint y: 96, endPoint x: 264, endPoint y: 117, distance: 155.2
click at [265, 117] on div "Common silicates found in the mantle include olivine, garnet, and pyroxene. The…" at bounding box center [214, 103] width 274 height 85
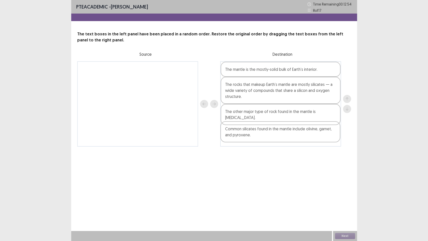
drag, startPoint x: 109, startPoint y: 76, endPoint x: 254, endPoint y: 138, distance: 157.5
click at [254, 138] on div "Common silicates found in the mantle include olivine, garnet, and pyroxene. The…" at bounding box center [214, 103] width 274 height 85
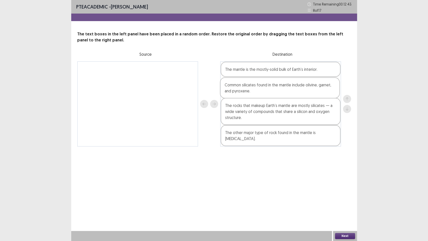
drag, startPoint x: 279, startPoint y: 138, endPoint x: 280, endPoint y: 88, distance: 49.6
click at [280, 88] on div "The mantle is the mostly-solid bulk of Earth’s interior. The rocks that makeup …" at bounding box center [280, 103] width 121 height 85
click at [343, 205] on button "Next" at bounding box center [345, 236] width 20 height 6
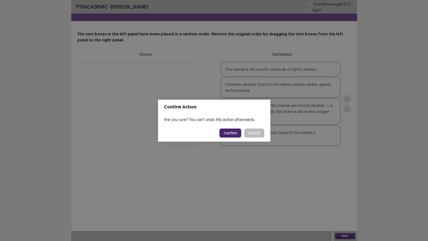
click at [228, 134] on button "Confirm" at bounding box center [230, 132] width 22 height 9
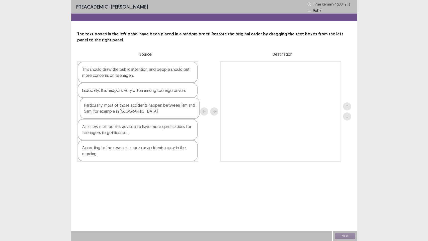
drag, startPoint x: 121, startPoint y: 110, endPoint x: 125, endPoint y: 109, distance: 4.0
click at [125, 109] on div "This should draw the public attention, and people should put more concerns on t…" at bounding box center [137, 111] width 121 height 100
drag, startPoint x: 108, startPoint y: 152, endPoint x: 254, endPoint y: 79, distance: 162.6
click at [254, 80] on div "This should draw the public attention, and people should put more concerns on t…" at bounding box center [214, 111] width 274 height 100
drag, startPoint x: 246, startPoint y: 69, endPoint x: 117, endPoint y: 145, distance: 149.4
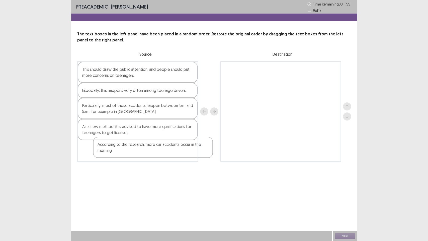
click at [118, 145] on div "This should draw the public attention, and people should put more concerns on t…" at bounding box center [214, 111] width 274 height 100
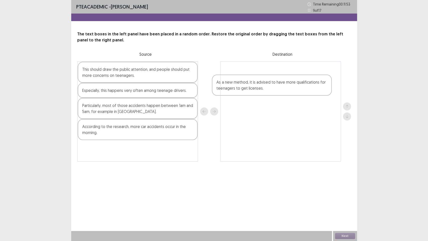
drag, startPoint x: 118, startPoint y: 139, endPoint x: 259, endPoint y: 91, distance: 148.9
click at [259, 91] on div "This should draw the public attention, and people should put more concerns on t…" at bounding box center [214, 111] width 274 height 100
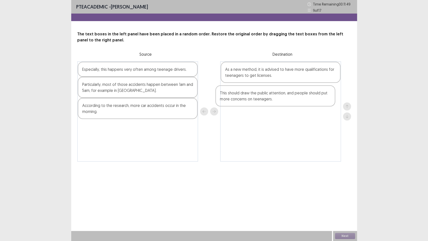
drag, startPoint x: 112, startPoint y: 75, endPoint x: 256, endPoint y: 96, distance: 145.9
click at [256, 96] on div "This should draw the public attention, and people should put more concerns on t…" at bounding box center [214, 111] width 274 height 100
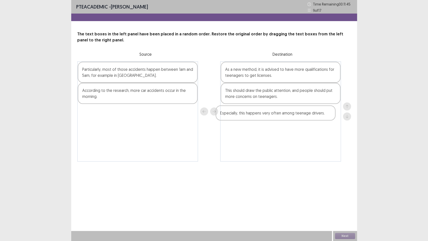
drag, startPoint x: 116, startPoint y: 72, endPoint x: 259, endPoint y: 116, distance: 149.8
click at [258, 117] on div "Especially, this happens very often among teenage drivers. Particularly, most o…" at bounding box center [214, 111] width 274 height 100
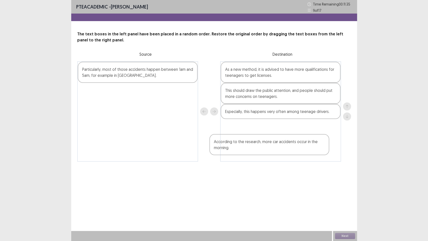
drag, startPoint x: 111, startPoint y: 95, endPoint x: 260, endPoint y: 136, distance: 154.4
click at [257, 141] on div "Particularly, most of those accidents happen between 1am and 5am, for example i…" at bounding box center [214, 111] width 274 height 100
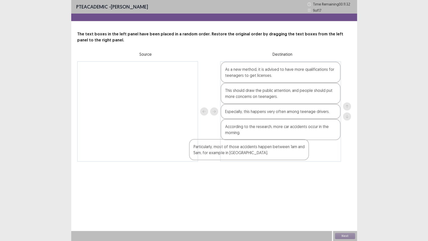
drag, startPoint x: 131, startPoint y: 78, endPoint x: 268, endPoint y: 160, distance: 159.5
click at [268, 160] on div "Particularly, most of those accidents happen between 1am and 5am, for example i…" at bounding box center [214, 111] width 274 height 100
click at [346, 205] on button "Next" at bounding box center [345, 236] width 20 height 6
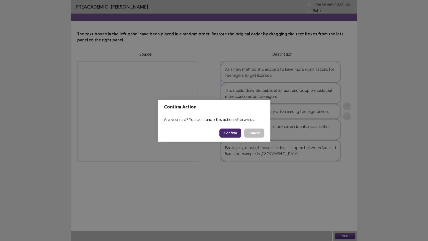
click at [234, 135] on button "Confirm" at bounding box center [230, 132] width 22 height 9
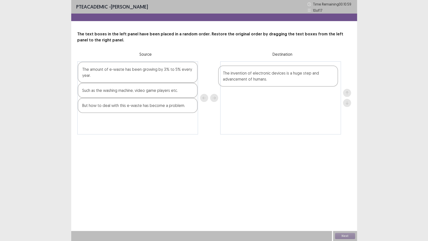
drag, startPoint x: 118, startPoint y: 95, endPoint x: 260, endPoint y: 78, distance: 143.7
click at [260, 78] on div "The amount of e-waste has been growing by 3% to 5% every year. The invention of…" at bounding box center [214, 97] width 274 height 73
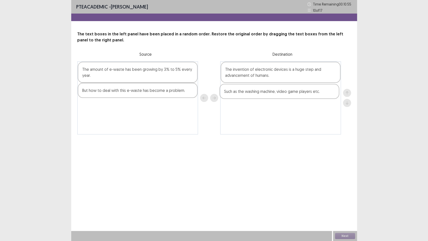
drag, startPoint x: 139, startPoint y: 94, endPoint x: 284, endPoint y: 95, distance: 144.9
click at [284, 95] on div "The amount of e-waste has been growing by 3% to 5% every year. Such as the wash…" at bounding box center [214, 97] width 274 height 73
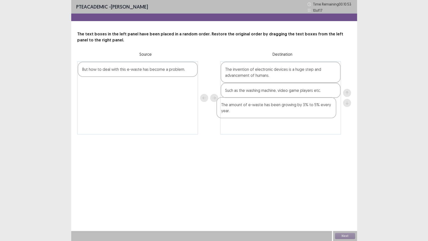
drag, startPoint x: 96, startPoint y: 77, endPoint x: 238, endPoint y: 114, distance: 147.0
click at [238, 114] on div "The amount of e-waste has been growing by 3% to 5% every year. But how to deal …" at bounding box center [214, 97] width 274 height 73
drag, startPoint x: 115, startPoint y: 72, endPoint x: 261, endPoint y: 131, distance: 157.0
click at [261, 131] on div "But how to deal with this e-waste has become a problem. The invention of electr…" at bounding box center [214, 97] width 274 height 73
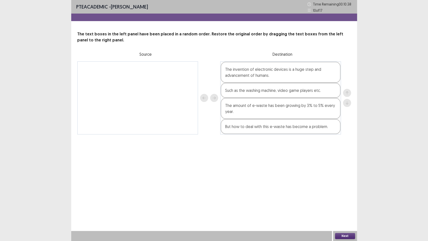
click at [340, 205] on button "Next" at bounding box center [345, 236] width 20 height 6
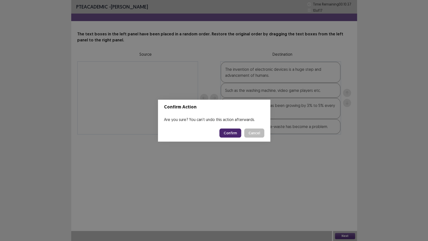
click at [239, 136] on button "Confirm" at bounding box center [230, 132] width 22 height 9
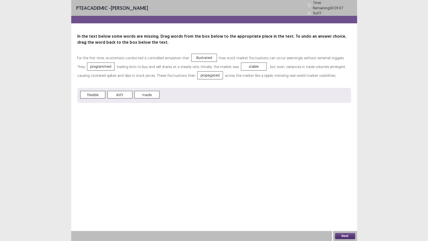
click at [346, 205] on button "Next" at bounding box center [345, 236] width 20 height 6
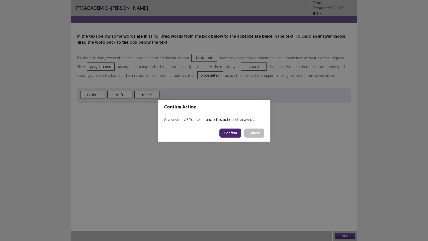
click at [233, 134] on button "Confirm" at bounding box center [230, 132] width 22 height 9
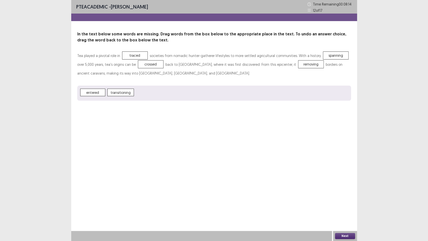
click at [353, 205] on button "Next" at bounding box center [345, 236] width 20 height 6
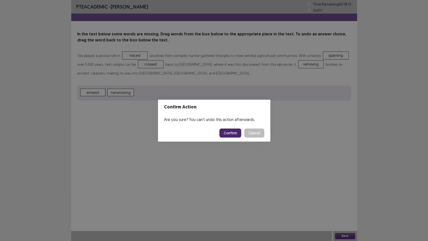
click at [233, 131] on button "Confirm" at bounding box center [230, 132] width 22 height 9
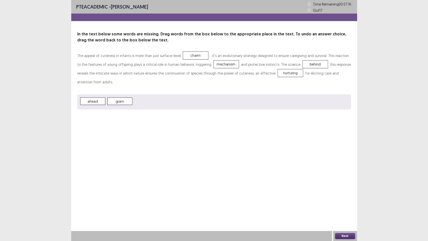
click at [348, 205] on button "Next" at bounding box center [345, 236] width 20 height 6
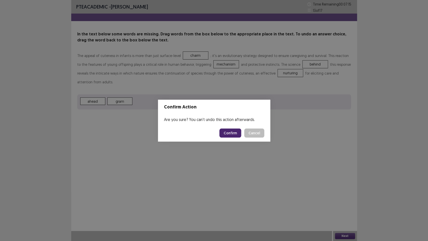
click at [234, 133] on button "Confirm" at bounding box center [230, 132] width 22 height 9
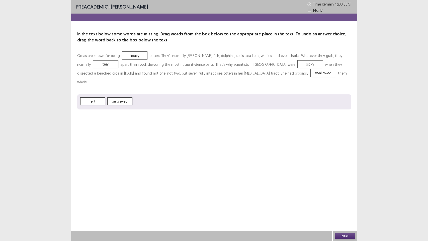
click at [349, 205] on button "Next" at bounding box center [345, 236] width 20 height 6
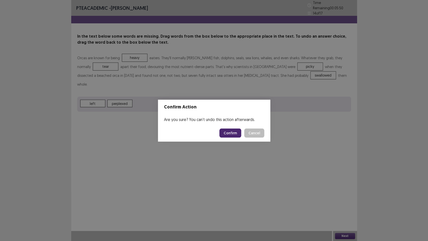
click at [238, 134] on button "Confirm" at bounding box center [230, 132] width 22 height 9
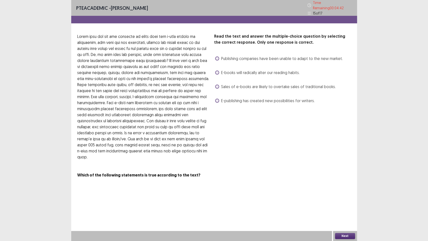
click at [258, 101] on div "E-publishing has created new possibilities for writers." at bounding box center [264, 101] width 101 height 8
click at [235, 100] on span "E-publishing has created new possibilities for writers." at bounding box center [268, 101] width 94 height 6
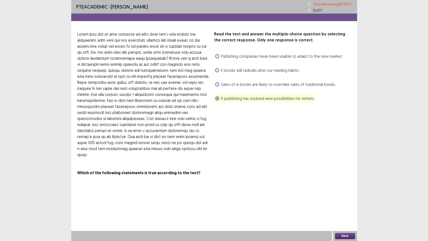
click at [248, 81] on span "Sales of e-books are likely to overtake sales of traditional books." at bounding box center [278, 84] width 115 height 6
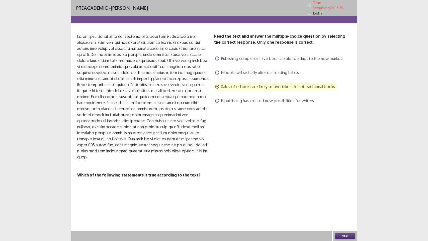
click at [255, 101] on div "E-publishing has created new possibilities for writers." at bounding box center [264, 101] width 101 height 8
click at [245, 57] on span "Publishing companies have been unable to adapt to the new market." at bounding box center [282, 58] width 122 height 6
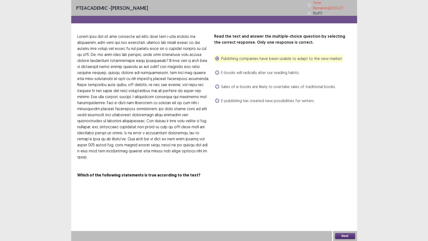
click at [240, 98] on span "E-publishing has created new possibilities for writers." at bounding box center [268, 101] width 94 height 6
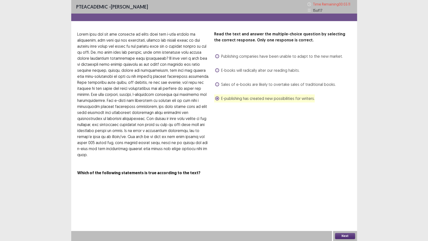
click at [93, 81] on p at bounding box center [143, 94] width 133 height 126
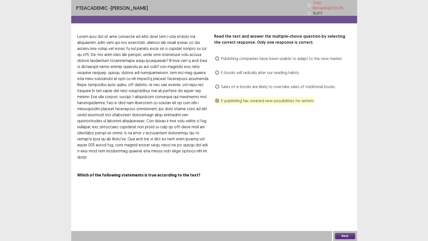
click at [250, 56] on span "Publishing companies have been unable to adapt to the new market." at bounding box center [282, 58] width 122 height 6
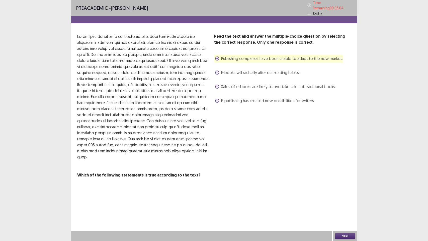
click at [350, 205] on button "Next" at bounding box center [345, 236] width 20 height 6
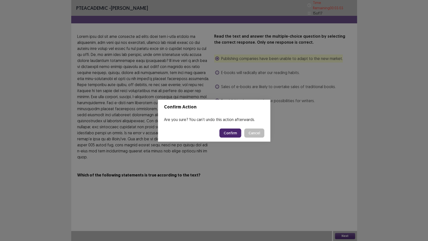
click at [233, 136] on button "Confirm" at bounding box center [230, 132] width 22 height 9
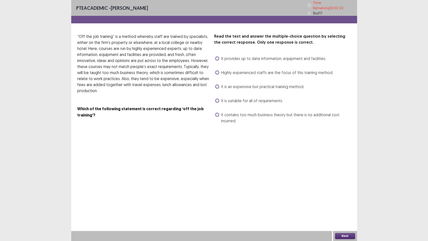
click at [242, 59] on div "It provides up to date information, equipment and facilities." at bounding box center [270, 58] width 112 height 8
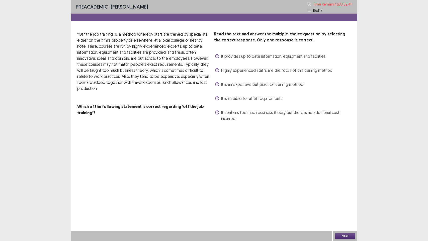
click at [236, 58] on span "It provides up to date information, equipment and facilities." at bounding box center [273, 56] width 105 height 6
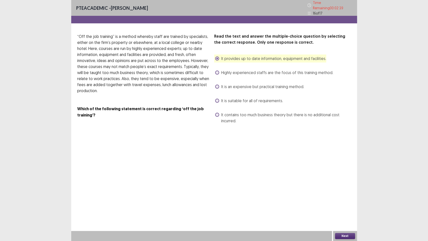
click at [339, 205] on button "Next" at bounding box center [345, 236] width 20 height 6
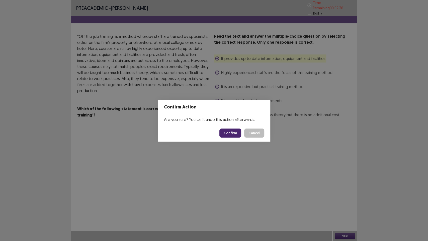
click at [227, 137] on footer "Confirm Cancel" at bounding box center [214, 132] width 112 height 17
click at [228, 136] on button "Confirm" at bounding box center [230, 132] width 22 height 9
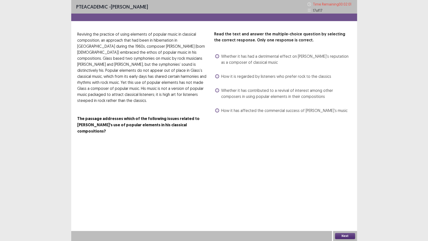
click at [256, 114] on div "How it has affected the commercial success of [PERSON_NAME]’s music" at bounding box center [280, 110] width 133 height 8
click at [249, 61] on span "Whether it has had a detrimental effect on [PERSON_NAME]’s reputation as a comp…" at bounding box center [286, 59] width 130 height 12
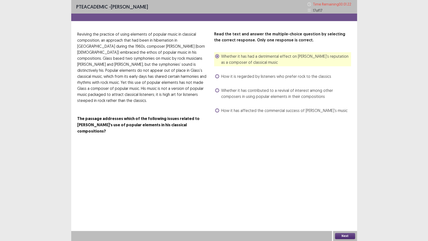
click at [354, 205] on div "Next" at bounding box center [345, 236] width 24 height 10
click at [352, 205] on button "Next" at bounding box center [345, 236] width 20 height 6
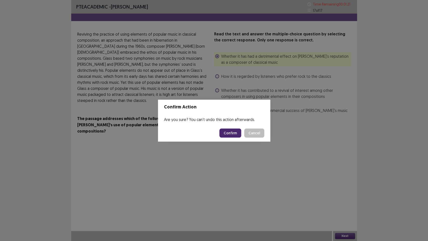
click at [231, 133] on button "Confirm" at bounding box center [230, 132] width 22 height 9
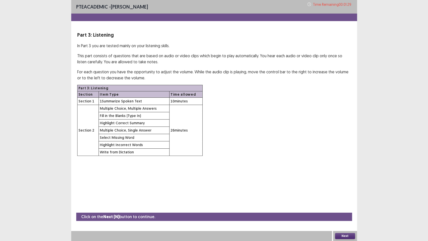
click at [351, 205] on button "Next" at bounding box center [345, 236] width 20 height 6
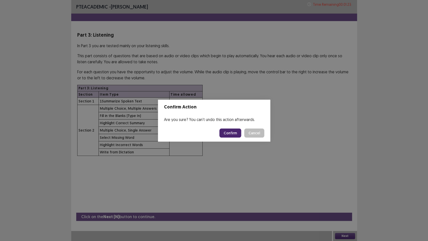
click at [230, 135] on button "Confirm" at bounding box center [230, 132] width 22 height 9
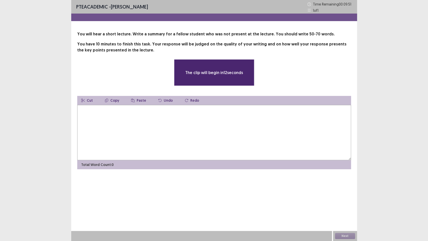
click at [200, 134] on textarea at bounding box center [214, 132] width 274 height 55
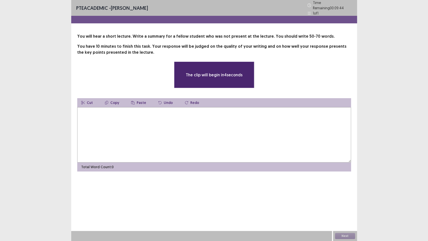
click at [132, 128] on textarea at bounding box center [214, 134] width 274 height 55
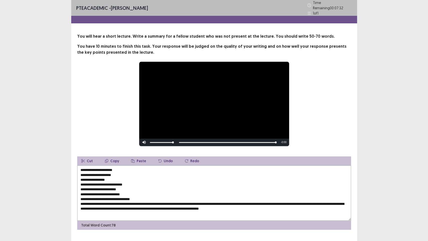
drag, startPoint x: 150, startPoint y: 195, endPoint x: 140, endPoint y: 191, distance: 11.2
click at [140, 191] on textarea "**********" at bounding box center [214, 192] width 274 height 55
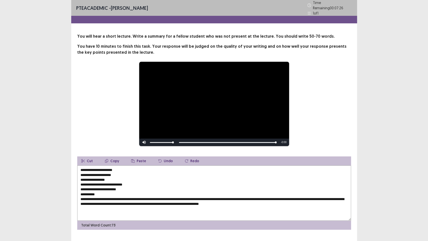
drag, startPoint x: 112, startPoint y: 191, endPoint x: 84, endPoint y: 168, distance: 36.0
click at [84, 168] on textarea "**********" at bounding box center [214, 192] width 274 height 55
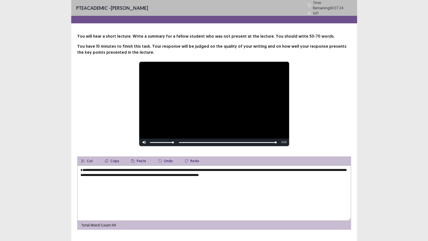
click at [81, 173] on textarea "**********" at bounding box center [214, 192] width 274 height 55
click at [87, 169] on textarea "**********" at bounding box center [214, 192] width 274 height 55
click at [102, 170] on textarea "**********" at bounding box center [214, 192] width 274 height 55
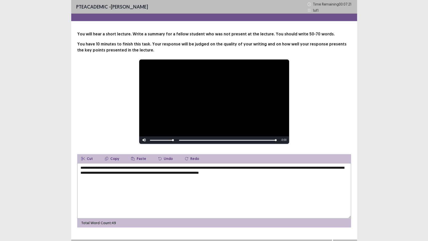
click at [99, 168] on textarea "**********" at bounding box center [214, 190] width 274 height 55
click at [95, 175] on textarea "**********" at bounding box center [214, 190] width 274 height 55
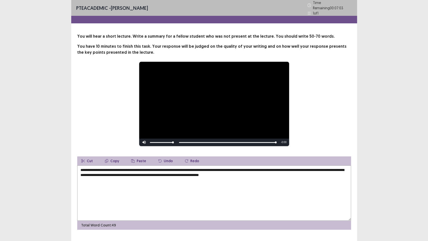
click at [305, 174] on textarea "**********" at bounding box center [214, 192] width 274 height 55
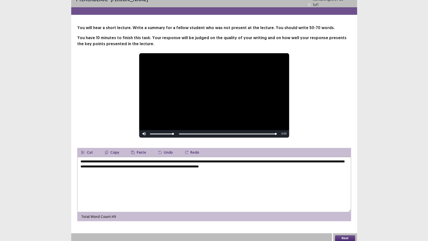
scroll to position [9, 0]
type textarea "**********"
click at [328, 205] on div at bounding box center [201, 238] width 261 height 10
click at [339, 205] on button "Next" at bounding box center [345, 238] width 20 height 6
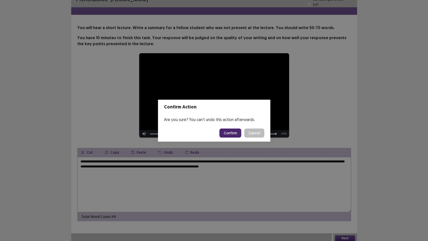
click at [232, 135] on button "Confirm" at bounding box center [230, 132] width 22 height 9
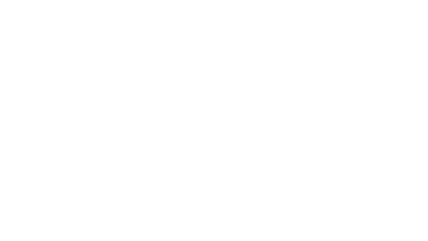
scroll to position [0, 0]
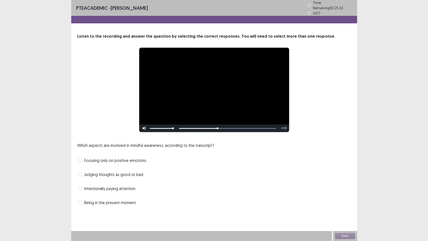
drag, startPoint x: 168, startPoint y: 127, endPoint x: 195, endPoint y: 126, distance: 26.1
click at [194, 126] on div "Skip Backward Skip Forward Mute 100% Current Time 0:24 / Duration 1:02 Loaded :…" at bounding box center [214, 128] width 150 height 8
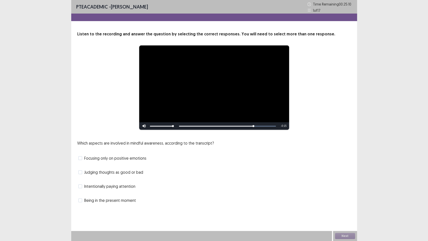
click at [123, 174] on span "Judging thoughts as good or bad" at bounding box center [113, 172] width 59 height 6
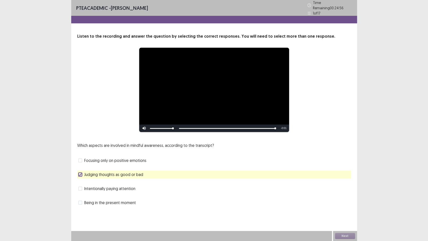
click at [339, 205] on div "Next" at bounding box center [345, 236] width 24 height 10
click at [339, 205] on button "Next" at bounding box center [345, 236] width 20 height 6
drag, startPoint x: 339, startPoint y: 236, endPoint x: 339, endPoint y: 234, distance: 2.8
click at [339, 205] on div "Confirm Action Are you sure? You can't undo this action afterwards. Confirm Can…" at bounding box center [214, 120] width 428 height 241
click at [373, 205] on div "**********" at bounding box center [214, 120] width 428 height 241
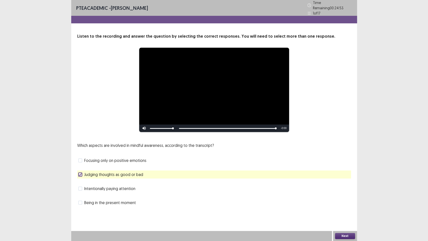
click at [347, 205] on button "Next" at bounding box center [345, 236] width 20 height 6
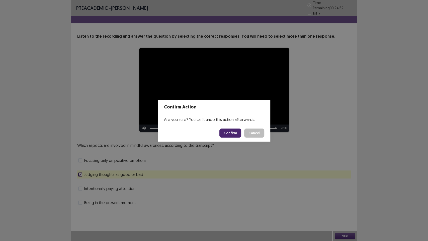
click at [230, 136] on footer "Confirm Cancel" at bounding box center [214, 132] width 112 height 17
click at [230, 135] on button "Confirm" at bounding box center [230, 132] width 22 height 9
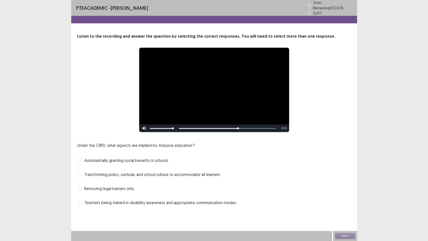
click at [149, 201] on span "Teachers being trained in disability awareness and appropriate communication mo…" at bounding box center [160, 202] width 152 height 6
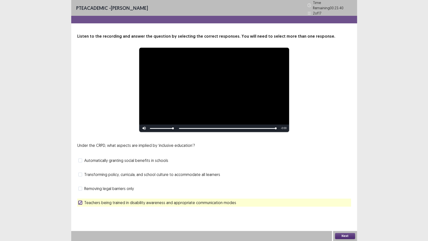
click at [351, 205] on button "Next" at bounding box center [345, 236] width 20 height 6
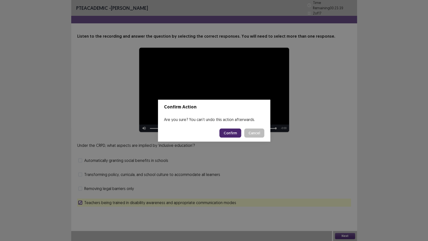
click at [226, 126] on footer "Confirm Cancel" at bounding box center [214, 132] width 112 height 17
click at [228, 132] on button "Confirm" at bounding box center [230, 132] width 22 height 9
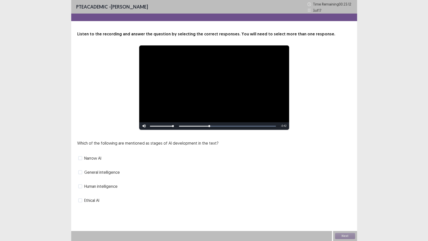
click at [98, 160] on span "Narrow AI" at bounding box center [92, 158] width 17 height 6
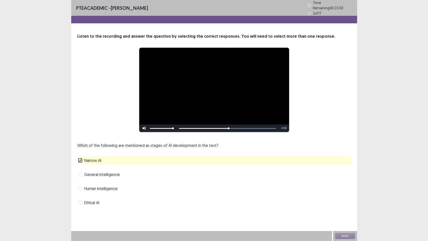
click at [114, 174] on span "General intelligence" at bounding box center [102, 174] width 36 height 6
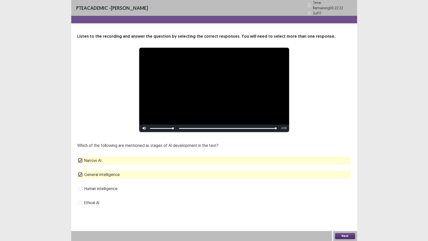
click at [349, 205] on div "Next" at bounding box center [345, 236] width 24 height 10
click at [349, 205] on button "Next" at bounding box center [345, 236] width 20 height 6
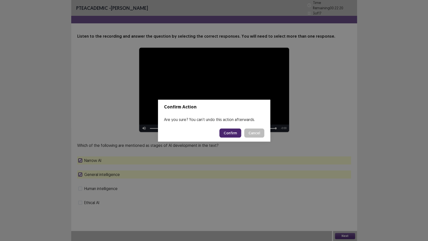
click at [236, 135] on button "Confirm" at bounding box center [230, 132] width 22 height 9
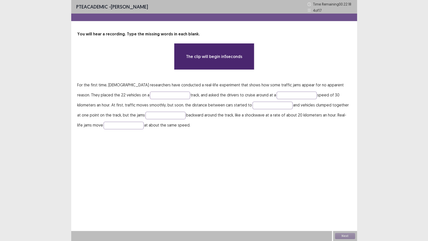
click at [119, 88] on p "For the first time, [DEMOGRAPHIC_DATA] researchers have conducted a real-life e…" at bounding box center [214, 105] width 274 height 50
click at [150, 94] on input "text" at bounding box center [170, 96] width 40 height 8
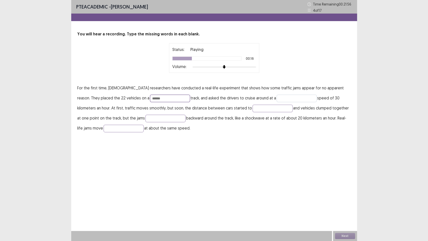
type input "******"
click at [277, 100] on input "text" at bounding box center [297, 99] width 40 height 8
type input "********"
click at [252, 109] on input "text" at bounding box center [272, 109] width 40 height 8
type input "*"
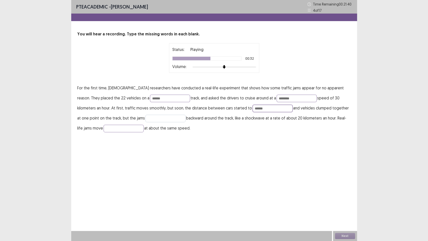
type input "******"
click at [145, 121] on input "text" at bounding box center [165, 119] width 40 height 8
type input "*****"
click at [104, 129] on input "text" at bounding box center [124, 129] width 40 height 8
click at [252, 110] on input "******" at bounding box center [272, 109] width 40 height 8
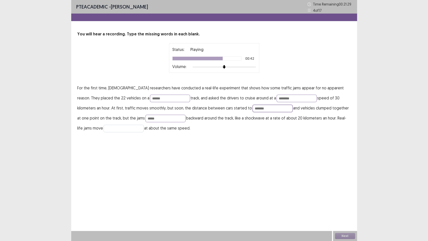
type input "*******"
click at [104, 129] on input "text" at bounding box center [124, 129] width 40 height 8
click at [106, 127] on input "text" at bounding box center [124, 129] width 40 height 8
click at [105, 129] on input "text" at bounding box center [124, 129] width 40 height 8
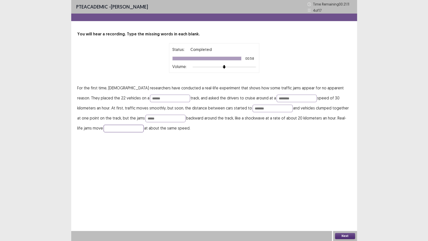
click at [105, 129] on input "text" at bounding box center [124, 129] width 40 height 8
type input "********"
click at [145, 119] on input "*****" at bounding box center [165, 119] width 40 height 8
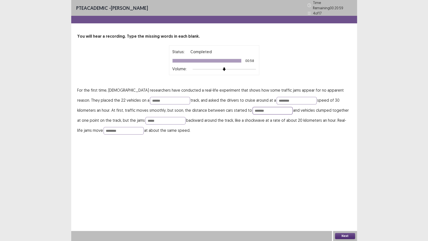
click at [252, 111] on input "*******" at bounding box center [272, 111] width 40 height 8
click at [252, 108] on input "*******" at bounding box center [272, 111] width 40 height 8
click at [277, 101] on input "********" at bounding box center [297, 101] width 40 height 8
click at [346, 205] on button "Next" at bounding box center [345, 236] width 20 height 6
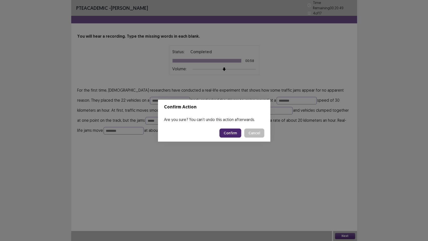
click at [236, 136] on button "Confirm" at bounding box center [230, 132] width 22 height 9
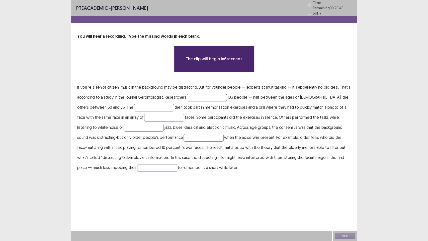
click at [199, 96] on input "text" at bounding box center [207, 98] width 40 height 8
click at [204, 95] on input "text" at bounding box center [207, 98] width 40 height 8
click at [204, 96] on input "text" at bounding box center [207, 98] width 40 height 8
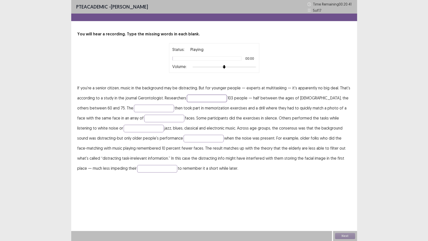
click at [204, 99] on input "text" at bounding box center [207, 99] width 40 height 8
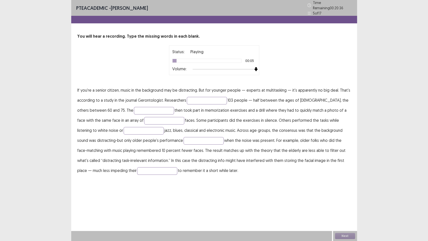
click at [282, 64] on div "Status: Playing 00:05 Volume:" at bounding box center [214, 60] width 274 height 30
click at [207, 97] on input "text" at bounding box center [207, 101] width 40 height 8
type input "*"
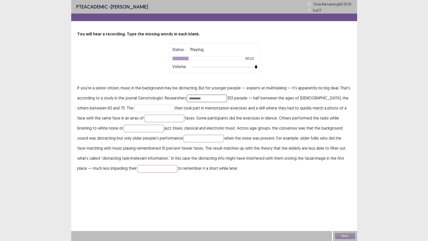
type input "*********"
click at [135, 110] on input "text" at bounding box center [154, 109] width 40 height 8
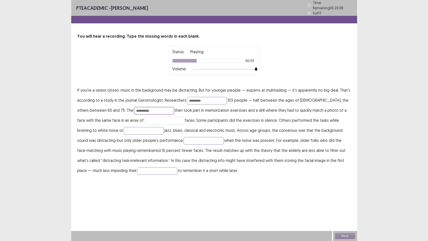
type input "**********"
click at [144, 118] on input "text" at bounding box center [164, 121] width 40 height 8
type input "*"
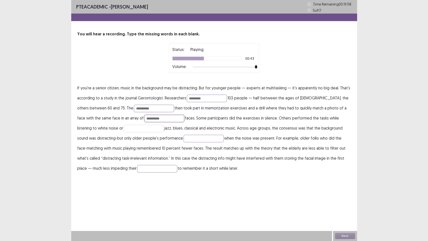
type input "**********"
click at [124, 127] on input "text" at bounding box center [144, 129] width 40 height 8
click at [124, 129] on input "text" at bounding box center [144, 129] width 40 height 8
type input "**********"
click at [189, 140] on input "text" at bounding box center [204, 139] width 40 height 8
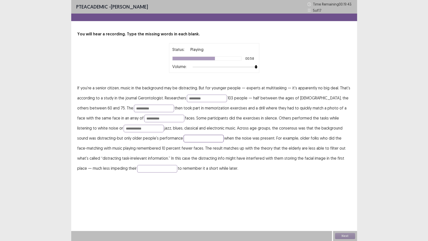
click at [184, 139] on input "text" at bounding box center [204, 139] width 40 height 8
type input "******"
click at [137, 166] on input "text" at bounding box center [157, 169] width 40 height 8
click at [100, 166] on p "**********" at bounding box center [214, 128] width 274 height 90
click at [137, 168] on input "text" at bounding box center [157, 169] width 40 height 8
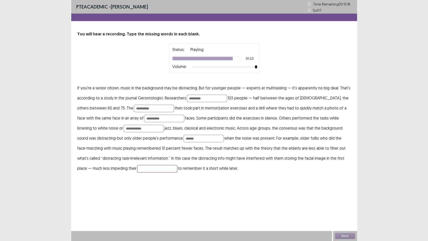
click at [137, 169] on input "text" at bounding box center [157, 169] width 40 height 8
type input "*******"
click at [124, 130] on input "**********" at bounding box center [144, 129] width 40 height 8
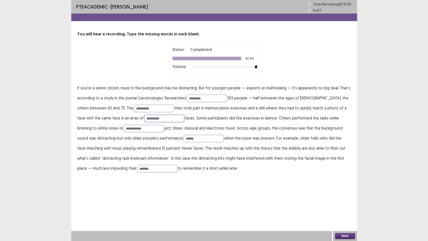
click at [146, 120] on input "**********" at bounding box center [164, 119] width 40 height 8
click at [206, 99] on input "*********" at bounding box center [207, 99] width 40 height 8
click at [151, 109] on input "**********" at bounding box center [154, 109] width 40 height 8
type input "**********"
click at [351, 205] on button "Next" at bounding box center [345, 236] width 20 height 6
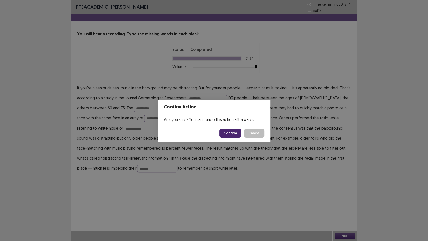
click at [229, 131] on button "Confirm" at bounding box center [230, 132] width 22 height 9
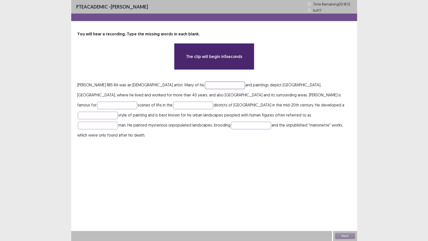
click at [205, 85] on input "text" at bounding box center [225, 85] width 40 height 8
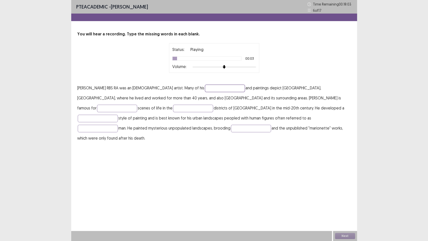
click at [205, 90] on input "text" at bounding box center [225, 88] width 40 height 8
type input "*******"
click at [137, 105] on input "text" at bounding box center [117, 109] width 40 height 8
type input "*"
type input "*********"
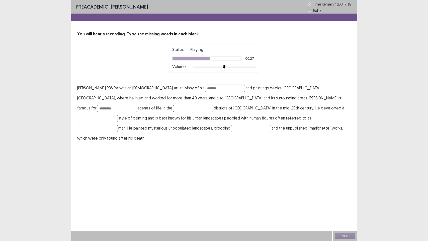
click at [173, 107] on input "text" at bounding box center [193, 109] width 40 height 8
type input "*"
type input "**********"
click at [118, 115] on input "text" at bounding box center [98, 119] width 40 height 8
type input "*"
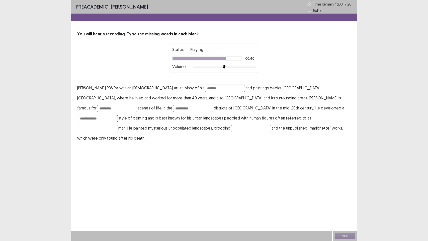
type input "**********"
click at [118, 125] on input "text" at bounding box center [98, 129] width 40 height 8
type input "*"
type input "****"
click at [231, 130] on input "text" at bounding box center [251, 129] width 40 height 8
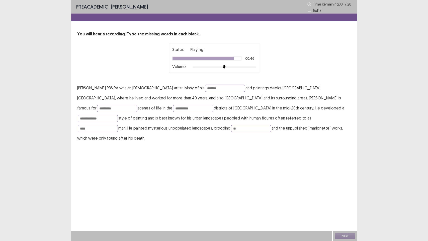
type input "*"
type input "*******"
click at [221, 88] on input "*******" at bounding box center [225, 88] width 40 height 8
click at [137, 105] on input "*********" at bounding box center [117, 109] width 40 height 8
type input "********"
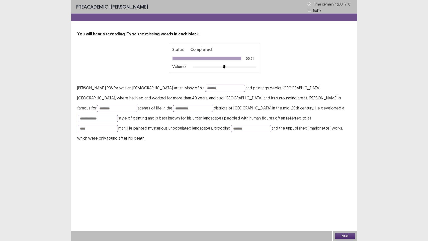
click at [173, 108] on input "**********" at bounding box center [193, 109] width 40 height 8
type input "*"
type input "**********"
click at [118, 115] on input "**********" at bounding box center [98, 119] width 40 height 8
type input "**********"
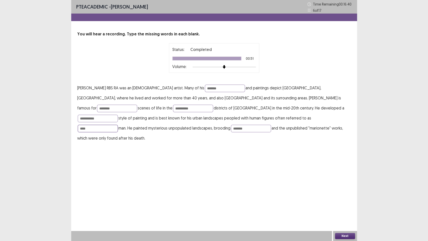
click at [118, 125] on input "****" at bounding box center [98, 129] width 40 height 8
click at [231, 129] on input "*******" at bounding box center [251, 129] width 40 height 8
type input "********"
click at [340, 205] on button "Next" at bounding box center [345, 236] width 20 height 6
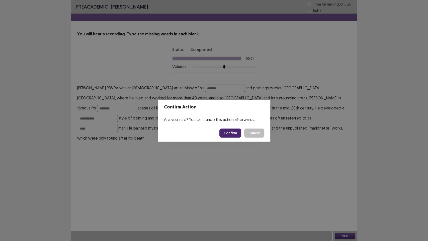
click at [229, 129] on button "Confirm" at bounding box center [230, 132] width 22 height 9
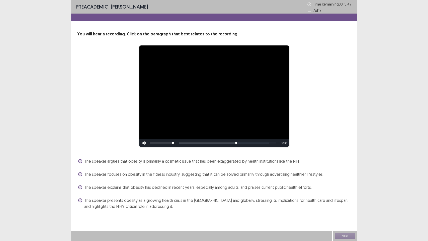
click at [219, 197] on span "The speaker presents obesity as a growing health crisis in the [GEOGRAPHIC_DATA…" at bounding box center [217, 203] width 267 height 12
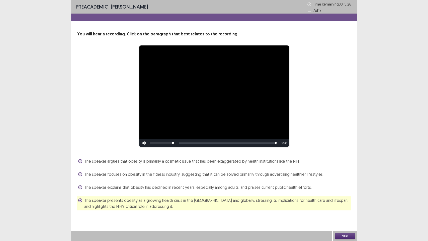
click at [348, 205] on button "Next" at bounding box center [345, 236] width 20 height 6
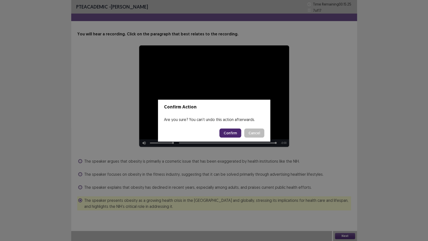
click at [231, 137] on button "Confirm" at bounding box center [230, 132] width 22 height 9
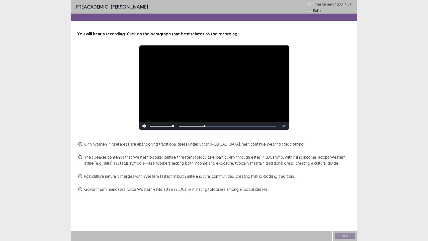
click at [209, 178] on span "Folk culture naturally merges with Western fashion in both elite and rural comm…" at bounding box center [189, 176] width 211 height 6
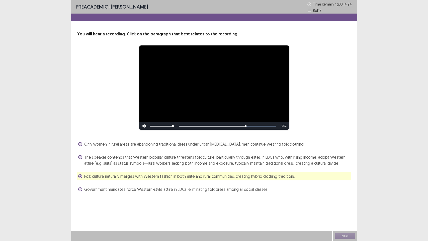
click at [281, 163] on span "The speaker contends that Western popular culture threatens folk culture, parti…" at bounding box center [217, 160] width 267 height 12
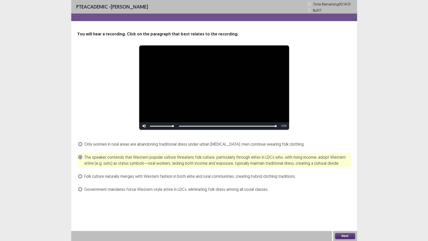
click at [347, 205] on button "Next" at bounding box center [345, 236] width 20 height 6
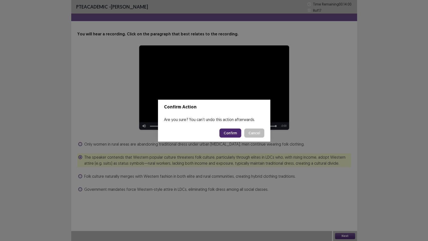
click at [237, 133] on button "Confirm" at bounding box center [230, 132] width 22 height 9
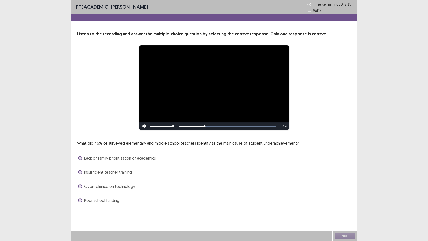
click at [120, 160] on span "Lack of family prioritization of academics" at bounding box center [120, 158] width 72 height 6
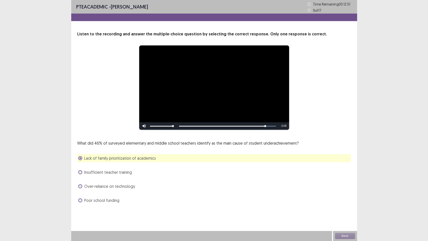
click at [113, 186] on span "Over‑reliance on technology" at bounding box center [109, 186] width 51 height 6
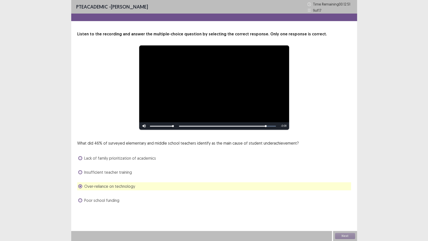
click at [112, 171] on span "Insufficient teacher training" at bounding box center [108, 172] width 48 height 6
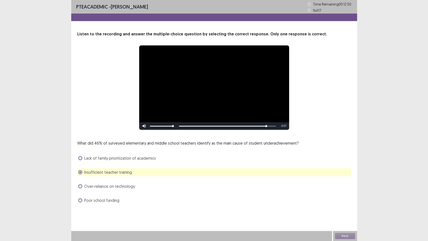
click at [114, 161] on div "Lack of family prioritization of academics" at bounding box center [214, 158] width 274 height 8
click at [114, 159] on span "Lack of family prioritization of academics" at bounding box center [120, 158] width 72 height 6
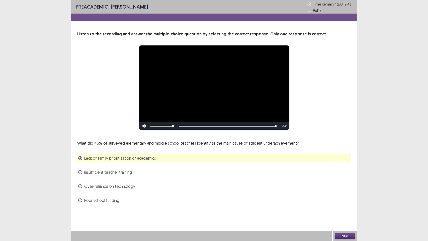
click at [343, 205] on button "Next" at bounding box center [345, 236] width 20 height 6
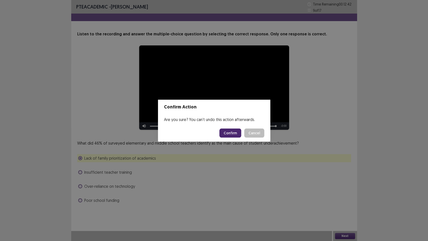
click at [232, 135] on button "Confirm" at bounding box center [230, 132] width 22 height 9
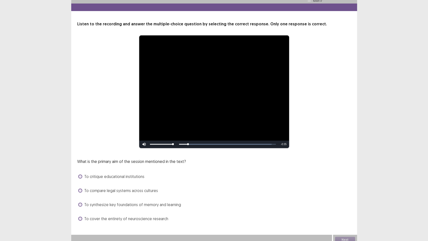
scroll to position [14, 0]
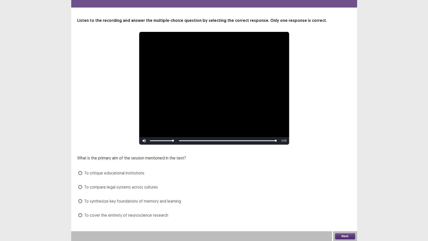
click at [163, 202] on span "To synthesize key foundations of memory and learning" at bounding box center [132, 201] width 97 height 6
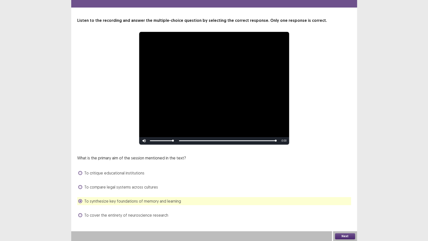
click at [343, 205] on button "Next" at bounding box center [345, 236] width 20 height 6
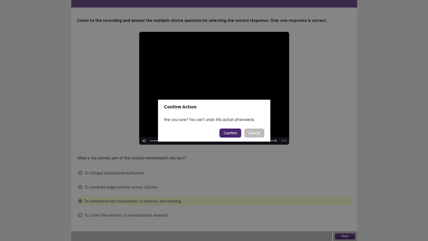
click at [229, 136] on button "Confirm" at bounding box center [230, 132] width 22 height 9
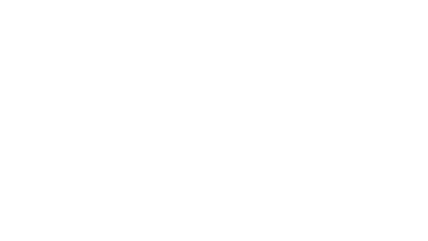
scroll to position [0, 0]
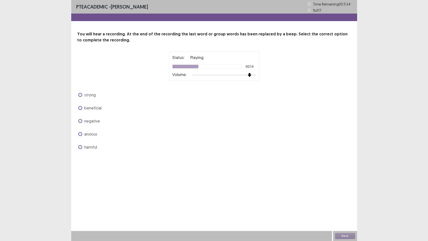
click at [269, 75] on div "Status: Playing 00:14 Volume:" at bounding box center [213, 66] width 125 height 30
click at [97, 108] on span "beneficial" at bounding box center [92, 108] width 17 height 6
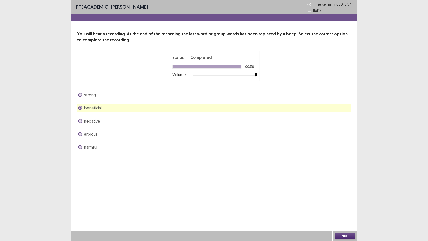
click at [94, 95] on span "strong" at bounding box center [90, 95] width 12 height 6
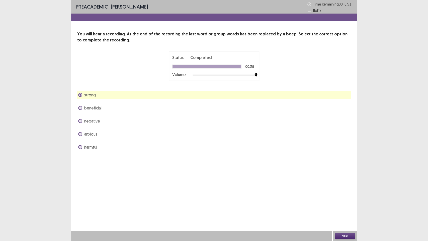
click at [341, 205] on button "Next" at bounding box center [345, 236] width 20 height 6
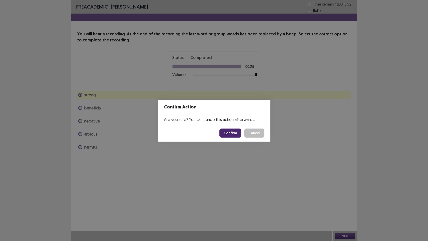
click at [239, 134] on button "Confirm" at bounding box center [230, 132] width 22 height 9
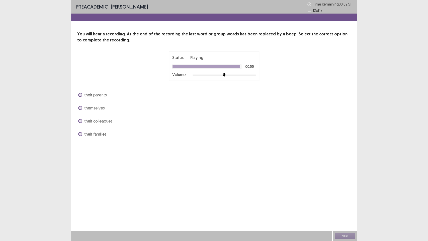
click at [97, 123] on span "their colleagues" at bounding box center [98, 121] width 28 height 6
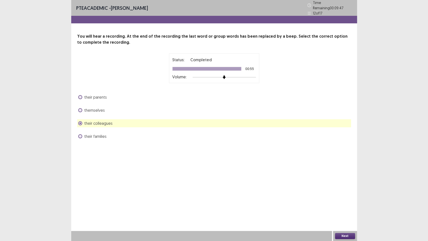
click at [338, 205] on button "Next" at bounding box center [345, 236] width 20 height 6
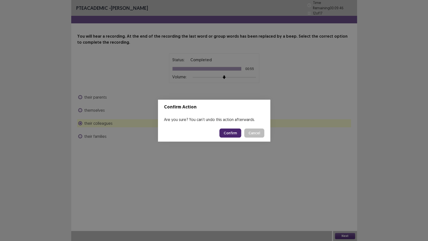
click at [238, 133] on button "Confirm" at bounding box center [230, 132] width 22 height 9
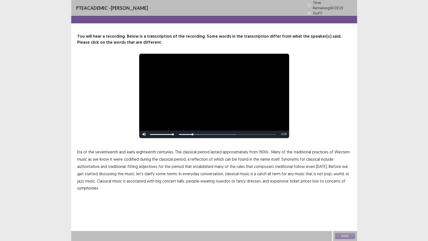
click at [261, 150] on span "1900s" at bounding box center [264, 152] width 10 height 6
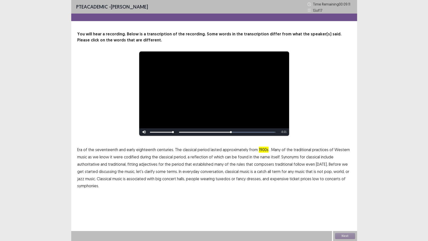
click at [282, 165] on span "traditional" at bounding box center [284, 164] width 18 height 6
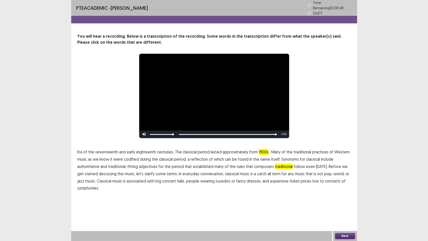
click at [88, 188] on span "symphonies." at bounding box center [88, 188] width 22 height 6
click at [355, 205] on div "Next" at bounding box center [345, 236] width 24 height 10
click at [343, 205] on button "Next" at bounding box center [345, 236] width 20 height 6
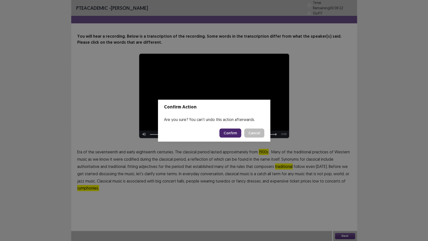
click at [232, 133] on button "Confirm" at bounding box center [230, 132] width 22 height 9
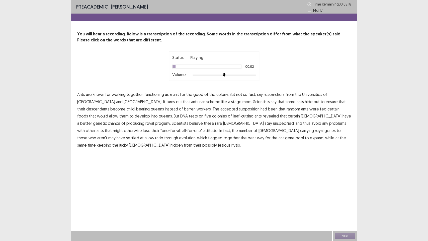
click at [154, 96] on span "functioning" at bounding box center [154, 94] width 20 height 6
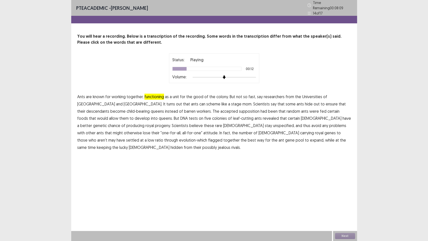
click at [206, 103] on span "scheme" at bounding box center [213, 104] width 14 height 6
click at [109, 108] on span "descendants" at bounding box center [97, 111] width 23 height 6
click at [239, 110] on span "supposition" at bounding box center [249, 111] width 21 height 6
click at [273, 124] on span "unspecified," at bounding box center [284, 125] width 22 height 6
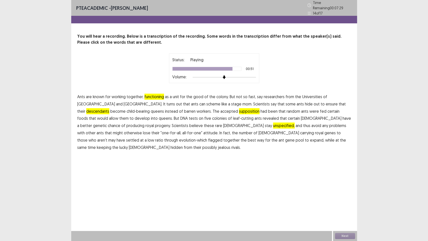
click at [222, 137] on span "flagged" at bounding box center [215, 140] width 14 height 6
click at [339, 205] on div "Next" at bounding box center [345, 236] width 24 height 10
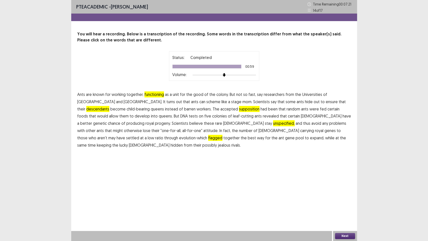
click at [341, 205] on button "Next" at bounding box center [345, 236] width 20 height 6
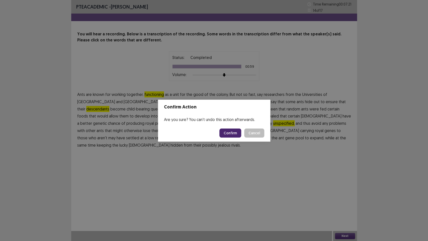
click at [237, 133] on button "Confirm" at bounding box center [230, 132] width 22 height 9
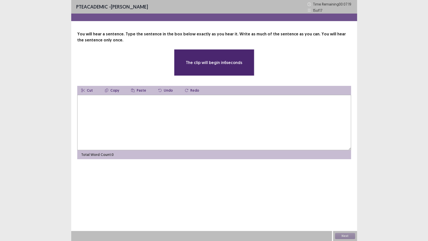
click at [138, 110] on textarea at bounding box center [214, 122] width 274 height 55
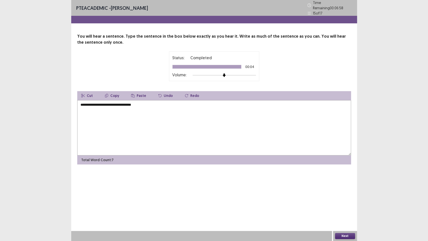
click at [83, 104] on textarea "**********" at bounding box center [214, 127] width 274 height 55
click at [136, 104] on textarea "**********" at bounding box center [214, 127] width 274 height 55
click at [161, 100] on textarea "**********" at bounding box center [214, 127] width 274 height 55
click at [161, 101] on textarea "**********" at bounding box center [214, 127] width 274 height 55
type textarea "**********"
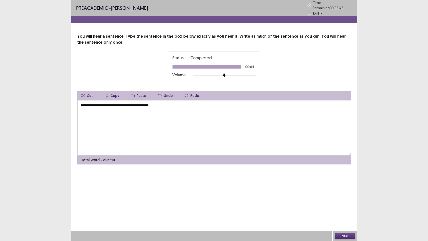
click at [343, 205] on button "Next" at bounding box center [345, 236] width 20 height 6
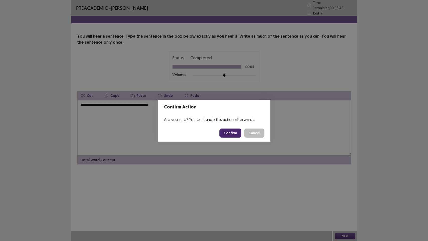
click at [233, 137] on button "Confirm" at bounding box center [230, 132] width 22 height 9
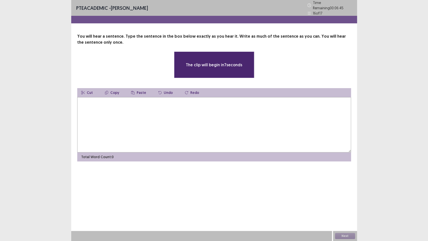
click at [102, 115] on textarea at bounding box center [214, 124] width 274 height 55
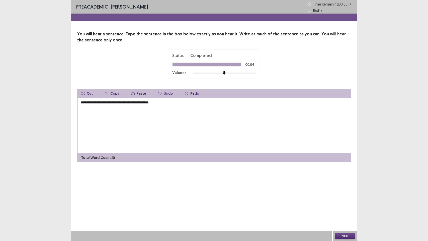
click at [131, 103] on textarea "**********" at bounding box center [214, 125] width 274 height 55
click at [129, 103] on textarea "**********" at bounding box center [214, 125] width 274 height 55
click at [177, 105] on textarea "**********" at bounding box center [214, 125] width 274 height 55
click at [81, 104] on textarea "**********" at bounding box center [214, 125] width 274 height 55
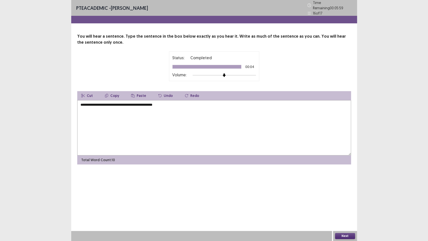
click at [91, 107] on textarea "**********" at bounding box center [214, 127] width 274 height 55
click at [92, 104] on textarea "**********" at bounding box center [214, 127] width 274 height 55
click at [99, 104] on textarea "**********" at bounding box center [214, 127] width 274 height 55
drag, startPoint x: 99, startPoint y: 104, endPoint x: 95, endPoint y: 102, distance: 4.8
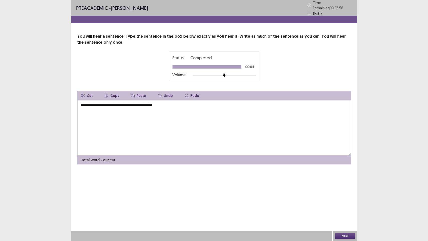
click at [95, 102] on textarea "**********" at bounding box center [214, 127] width 274 height 55
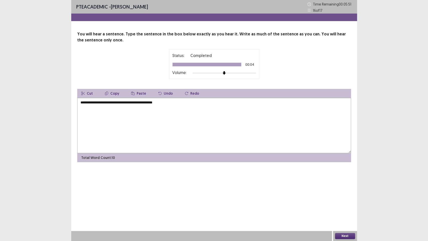
click at [171, 104] on textarea "**********" at bounding box center [214, 125] width 274 height 55
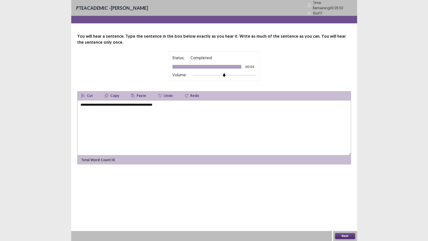
type textarea "**********"
click at [345, 205] on button "Next" at bounding box center [345, 236] width 20 height 6
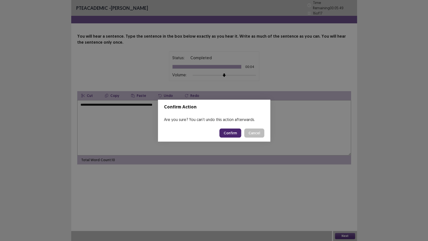
click at [239, 141] on div "Confirm Action Are you sure? You can't undo this action afterwards. Confirm Can…" at bounding box center [214, 120] width 428 height 241
click at [238, 135] on textarea "**********" at bounding box center [214, 127] width 274 height 55
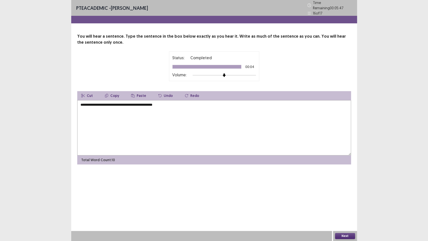
click at [352, 205] on button "Next" at bounding box center [345, 236] width 20 height 6
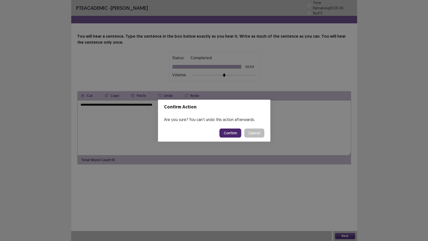
click at [238, 136] on button "Confirm" at bounding box center [230, 132] width 22 height 9
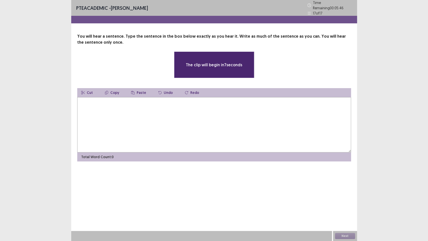
click at [142, 115] on textarea at bounding box center [214, 124] width 274 height 55
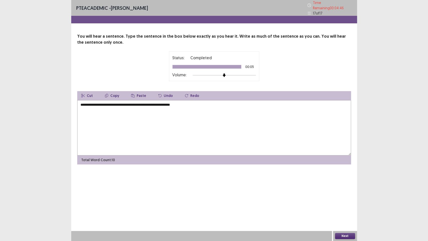
click at [203, 103] on textarea "**********" at bounding box center [214, 127] width 274 height 55
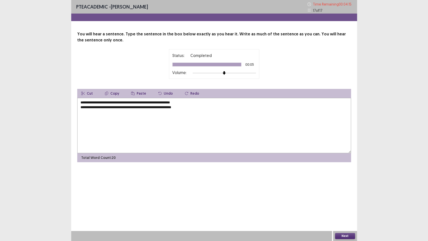
drag, startPoint x: 199, startPoint y: 105, endPoint x: 80, endPoint y: 100, distance: 119.2
click at [80, 100] on textarea "**********" at bounding box center [214, 125] width 274 height 55
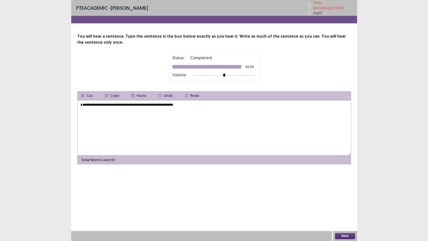
click at [79, 108] on textarea "**********" at bounding box center [214, 127] width 274 height 55
type textarea "**********"
click at [342, 205] on button "Next" at bounding box center [345, 236] width 20 height 6
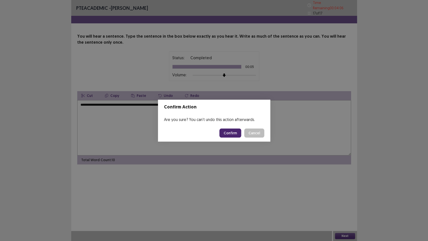
click at [233, 133] on button "Confirm" at bounding box center [230, 132] width 22 height 9
